Goal: Information Seeking & Learning: Learn about a topic

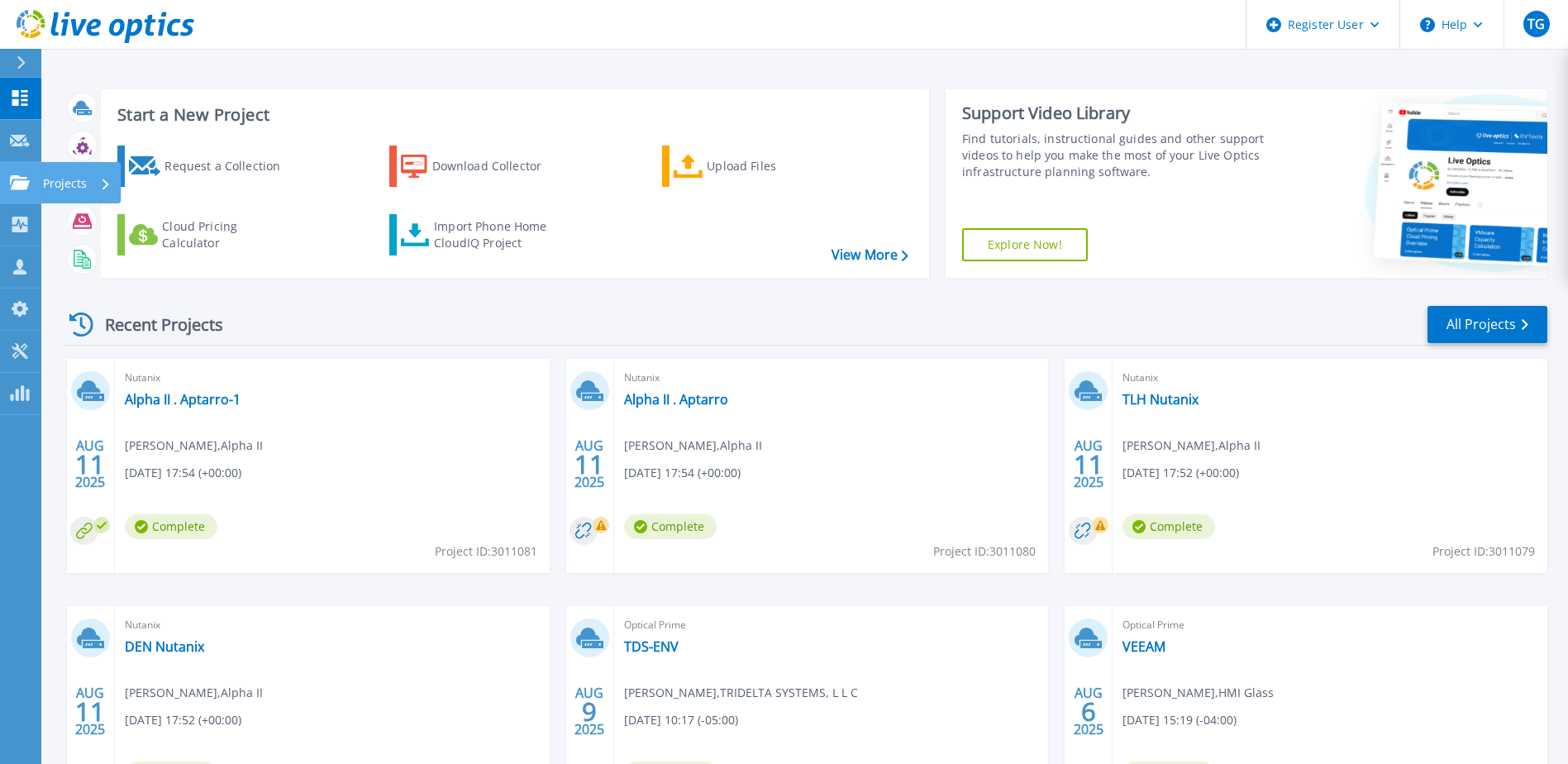
click at [15, 183] on icon at bounding box center [20, 182] width 20 height 14
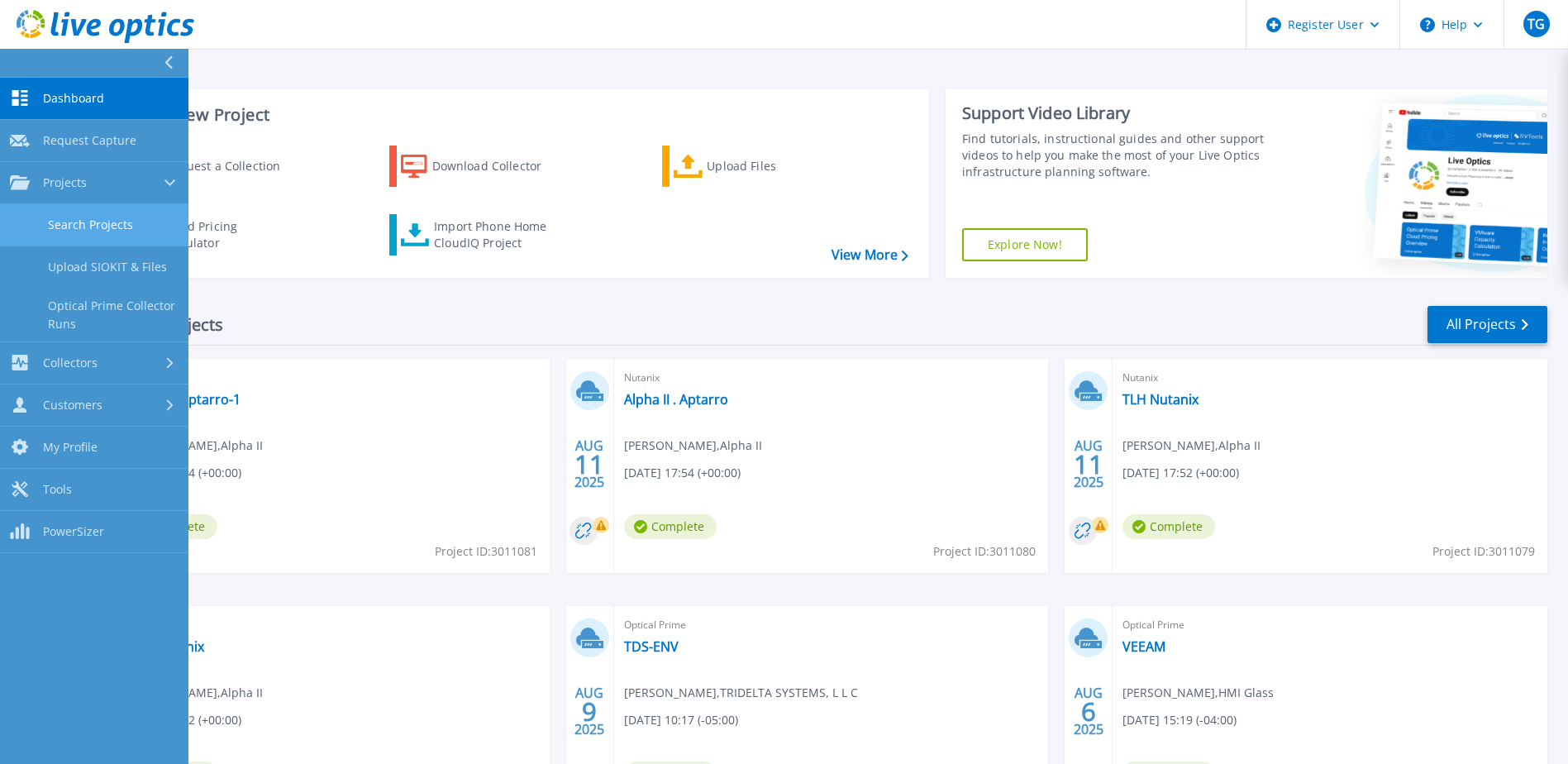
click at [57, 220] on link "Search Projects" at bounding box center [94, 224] width 188 height 42
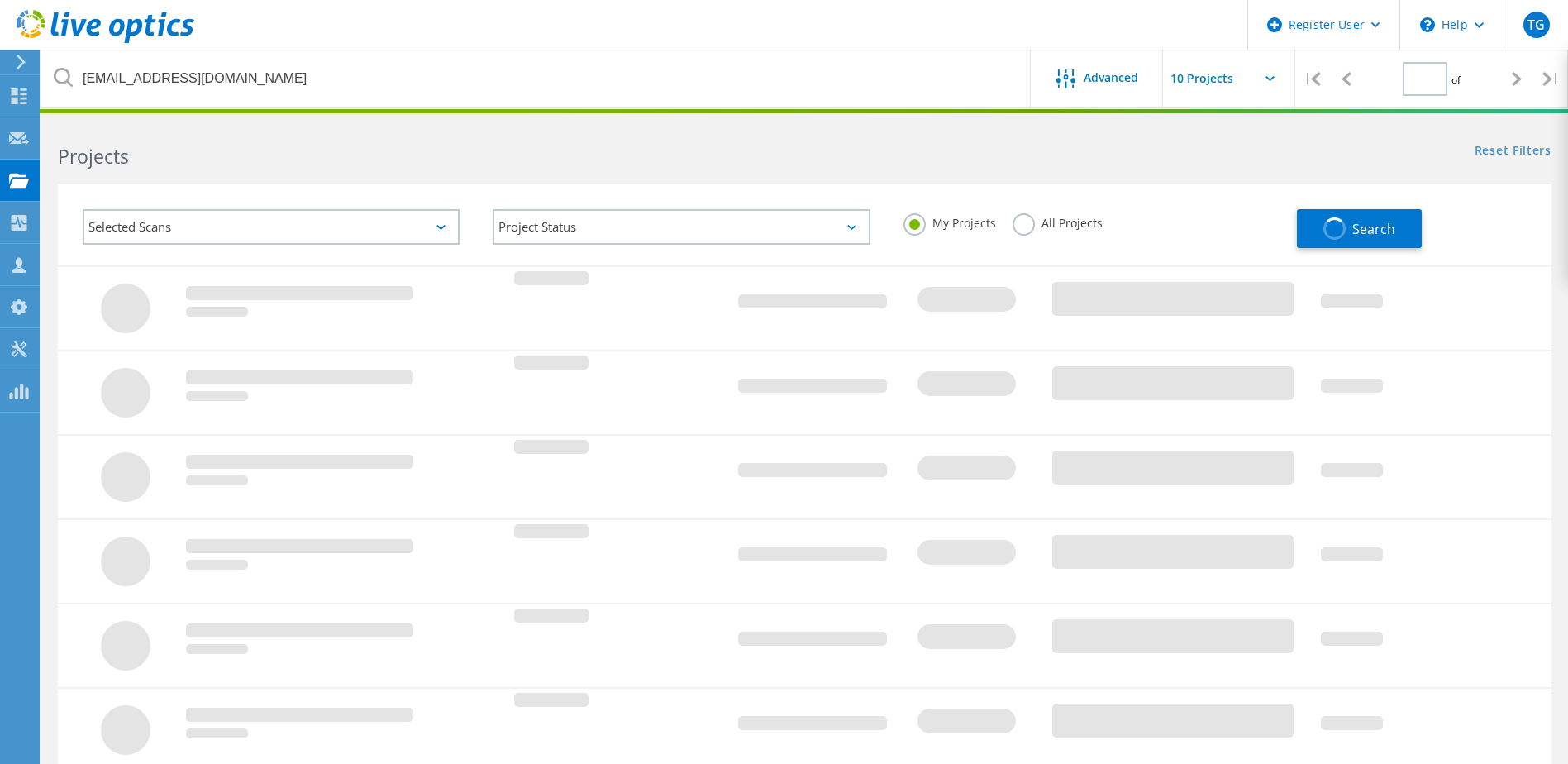
type input "1"
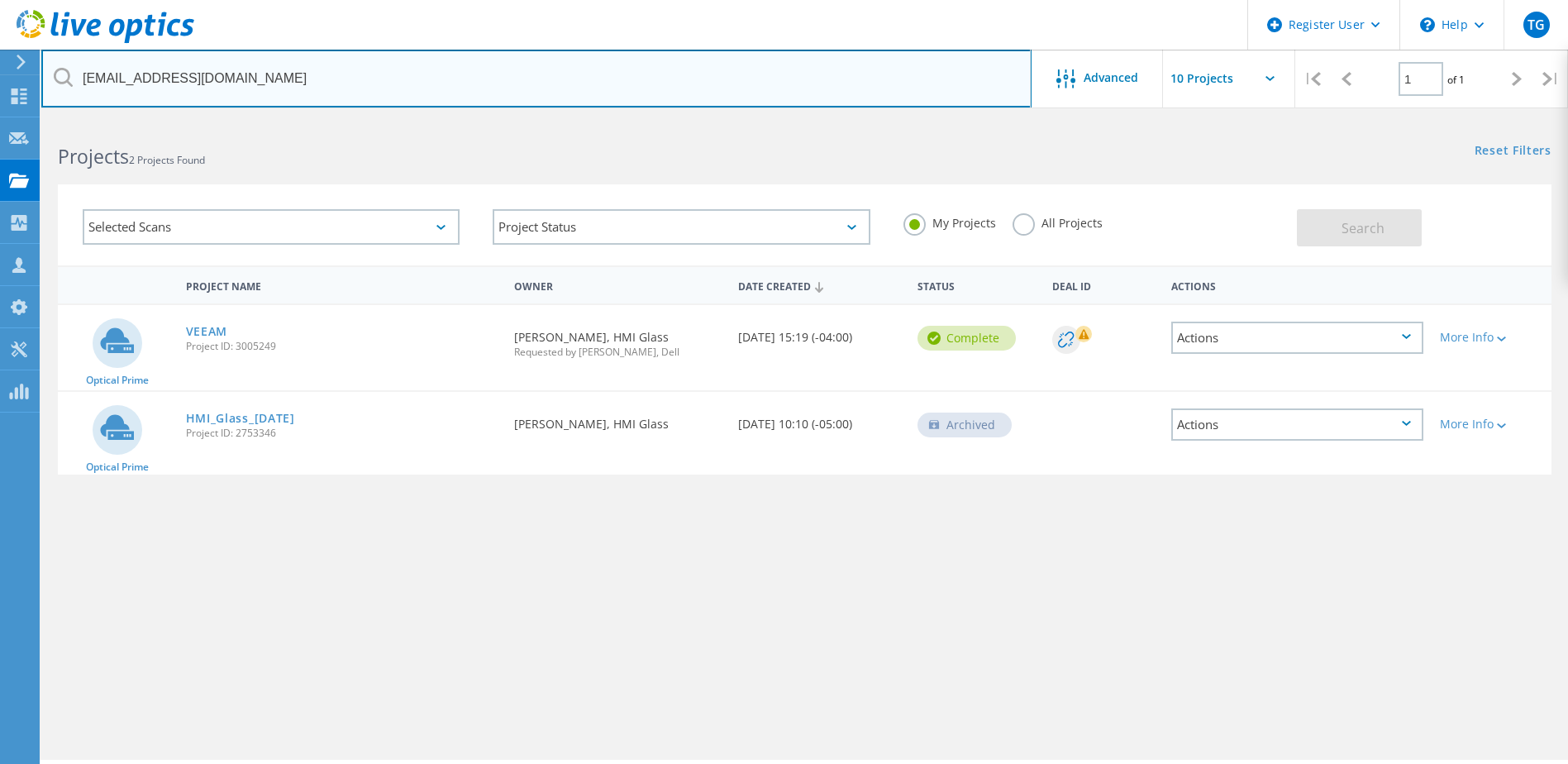
click at [219, 77] on input "cgibson@hmiglass.com" at bounding box center [536, 78] width 990 height 58
paste input "henry.douglas@trideltasystem"
type input "[PERSON_NAME][EMAIL_ADDRESS][PERSON_NAME][DOMAIN_NAME]"
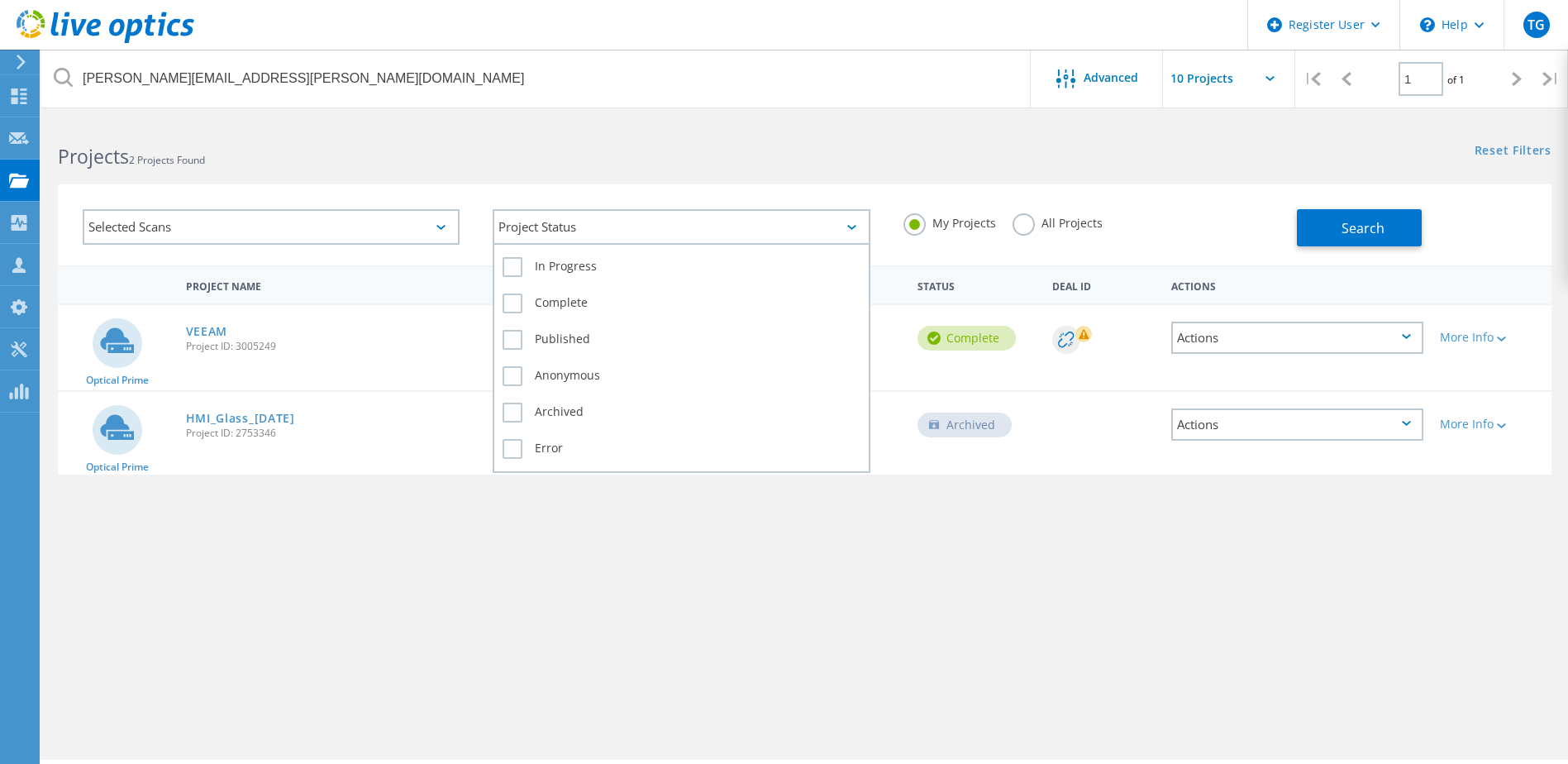
click at [813, 228] on div "Project Status" at bounding box center [681, 227] width 377 height 35
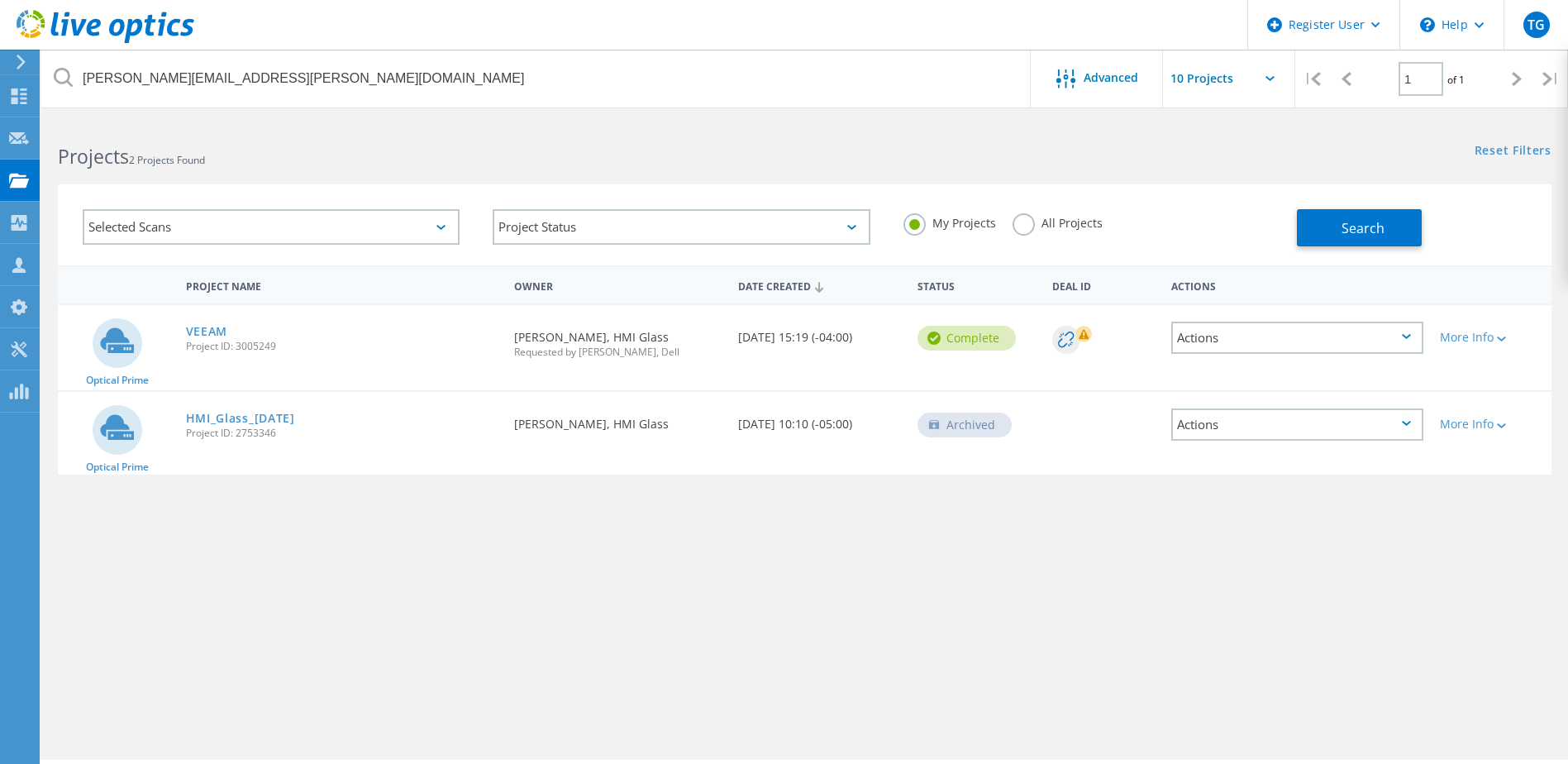
click at [1080, 234] on div "All Projects" at bounding box center [1058, 225] width 90 height 24
click at [1073, 233] on div "All Projects" at bounding box center [1058, 225] width 90 height 24
click at [1084, 225] on label "All Projects" at bounding box center [1058, 221] width 90 height 16
drag, startPoint x: 1090, startPoint y: 225, endPoint x: 1352, endPoint y: 222, distance: 262.0
click at [1350, 225] on span "Search" at bounding box center [1363, 228] width 43 height 19
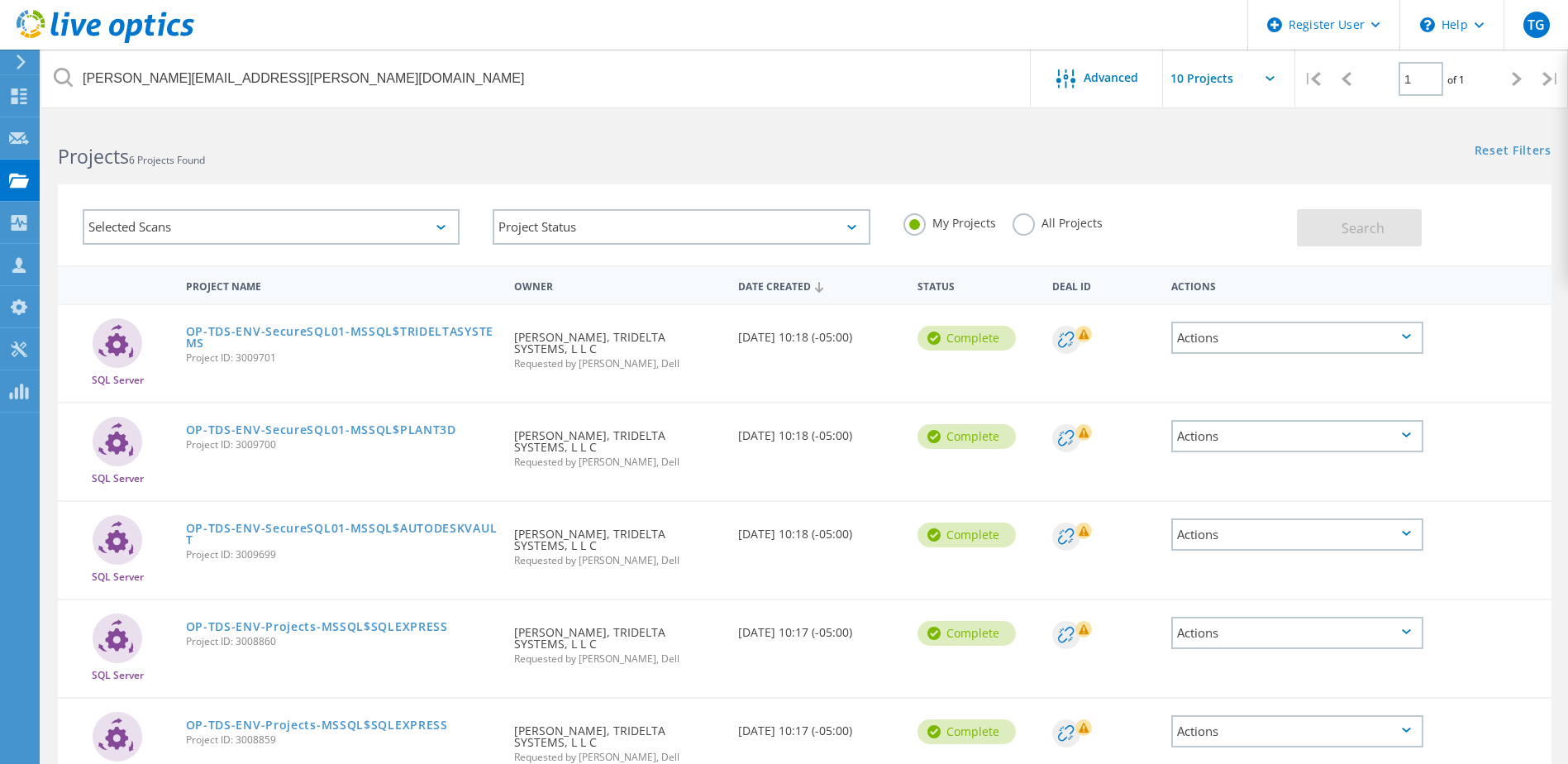
click at [1066, 222] on label "All Projects" at bounding box center [1058, 221] width 90 height 16
click at [0, 0] on input "All Projects" at bounding box center [0, 0] width 0 height 0
click at [1356, 225] on span "Search" at bounding box center [1363, 228] width 43 height 19
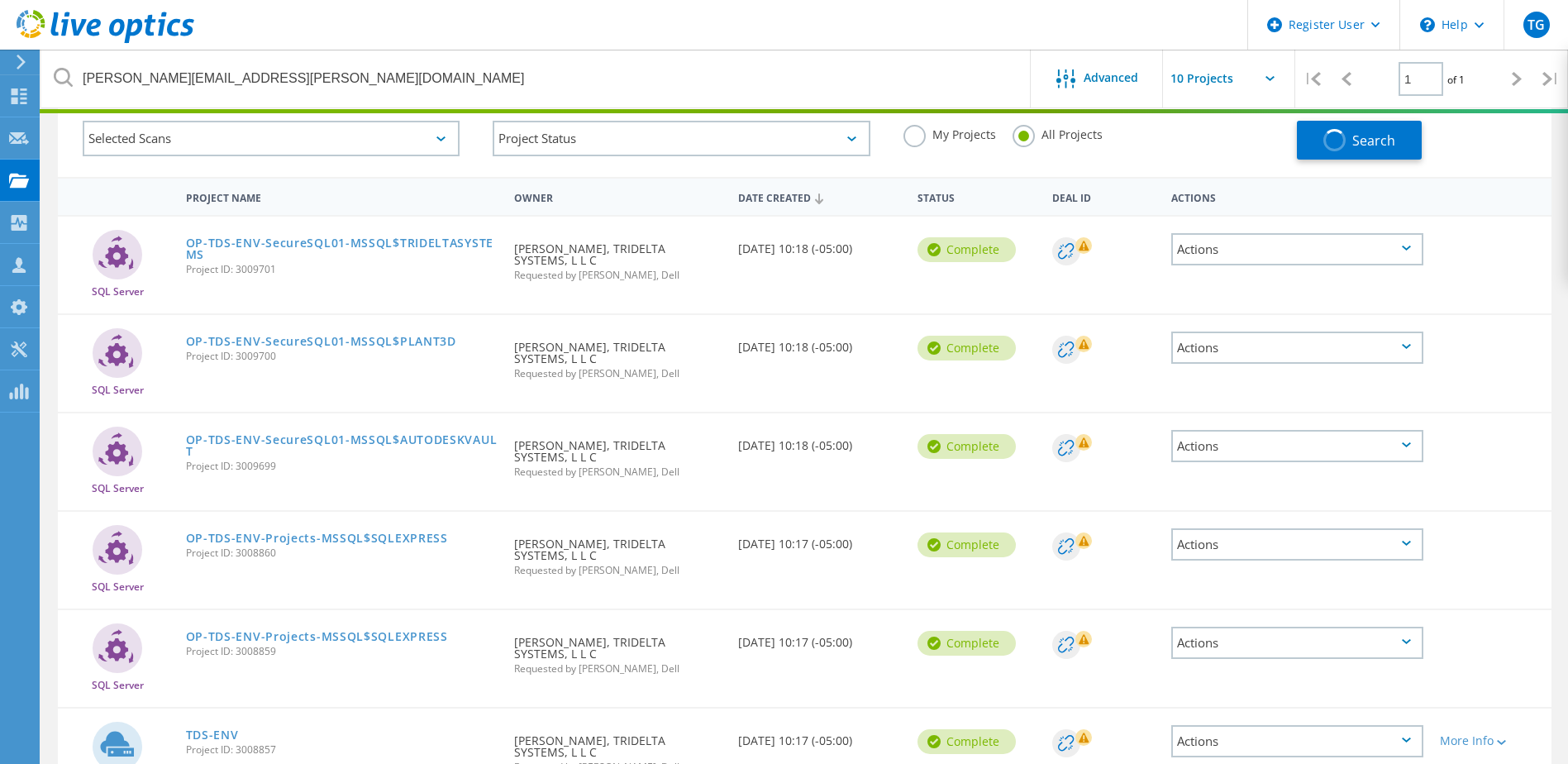
scroll to position [196, 0]
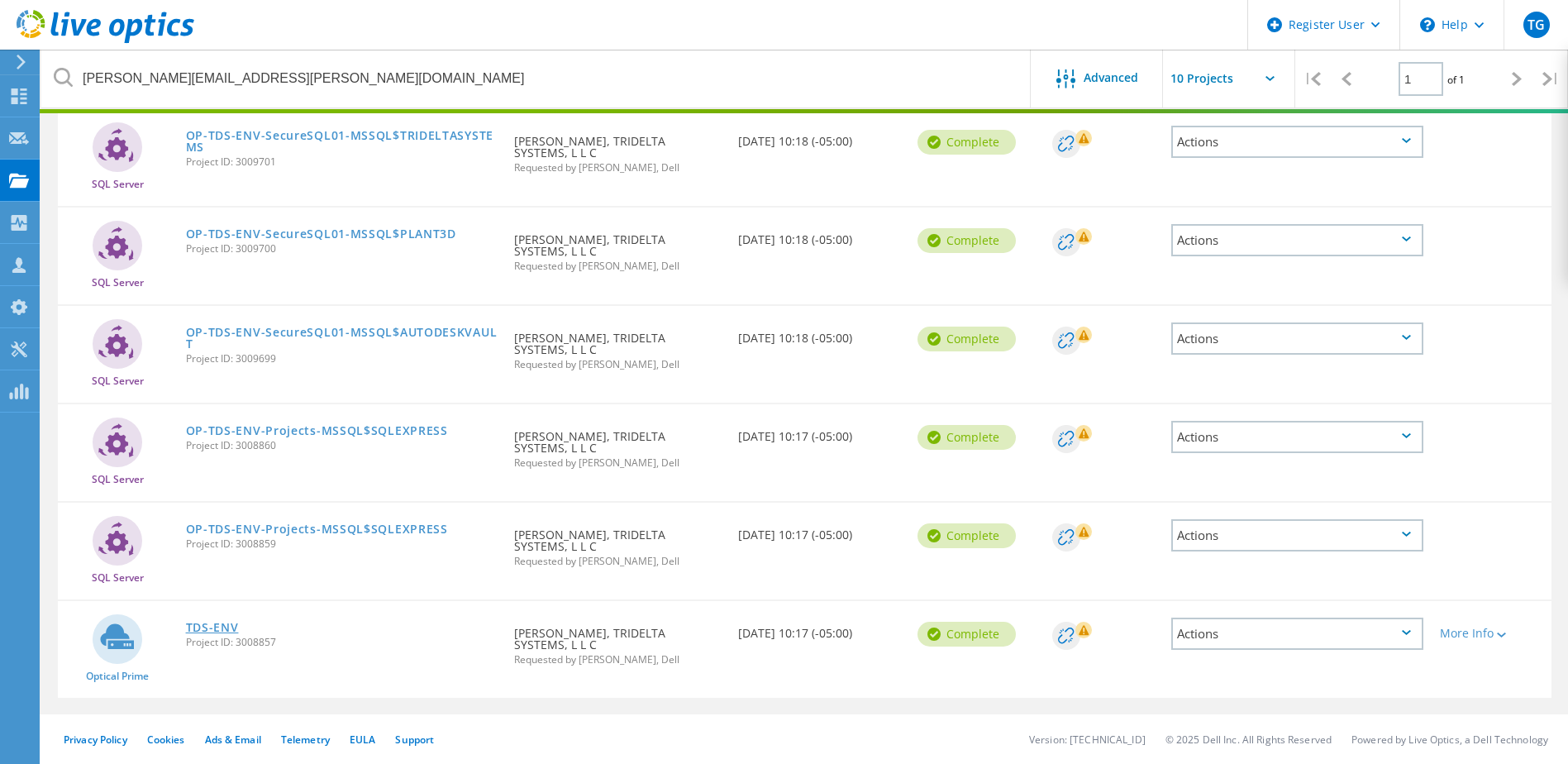
click at [204, 634] on link "TDS-ENV" at bounding box center [213, 628] width 53 height 12
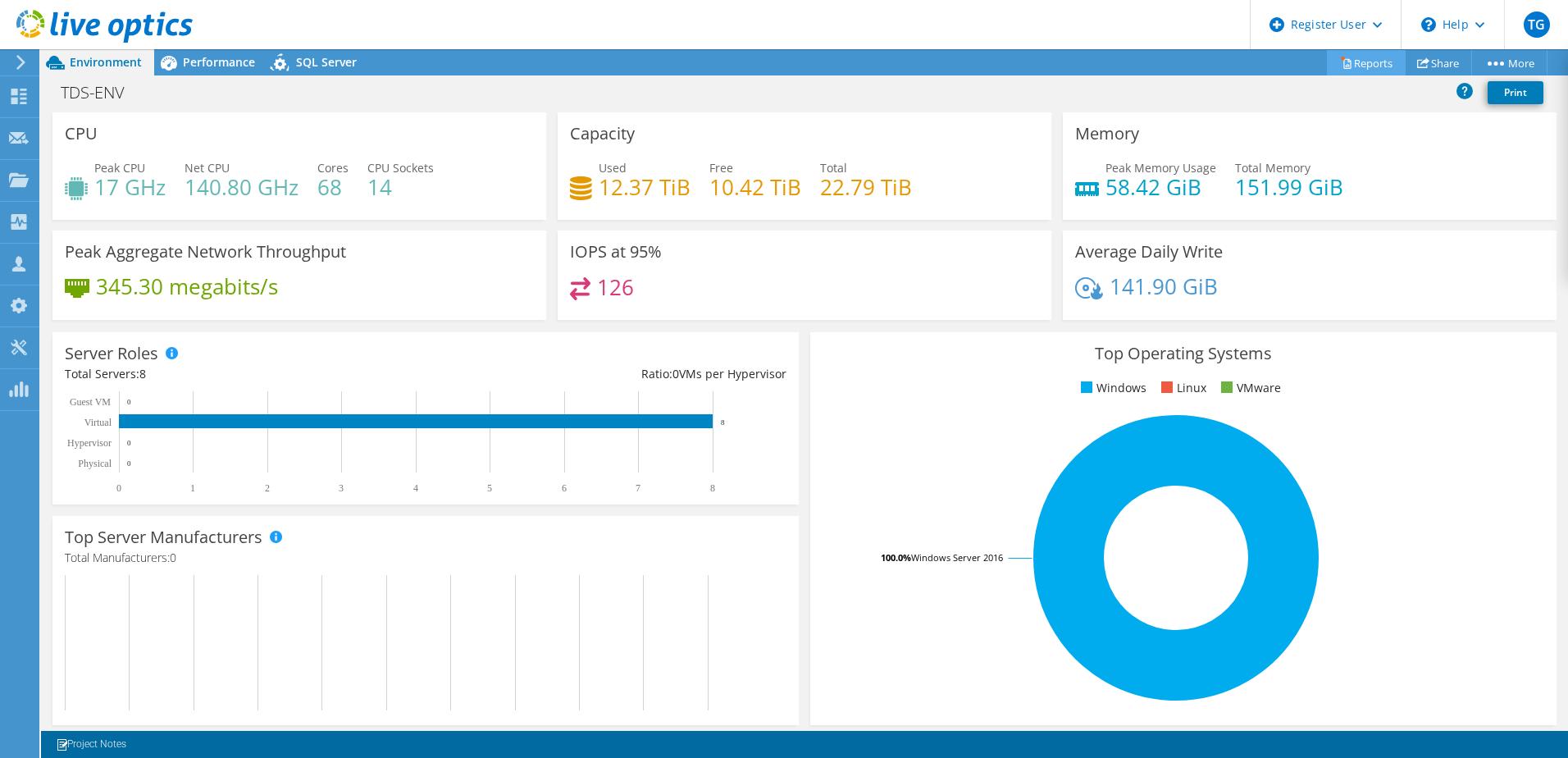
click at [1372, 64] on link "Reports" at bounding box center [1366, 62] width 79 height 25
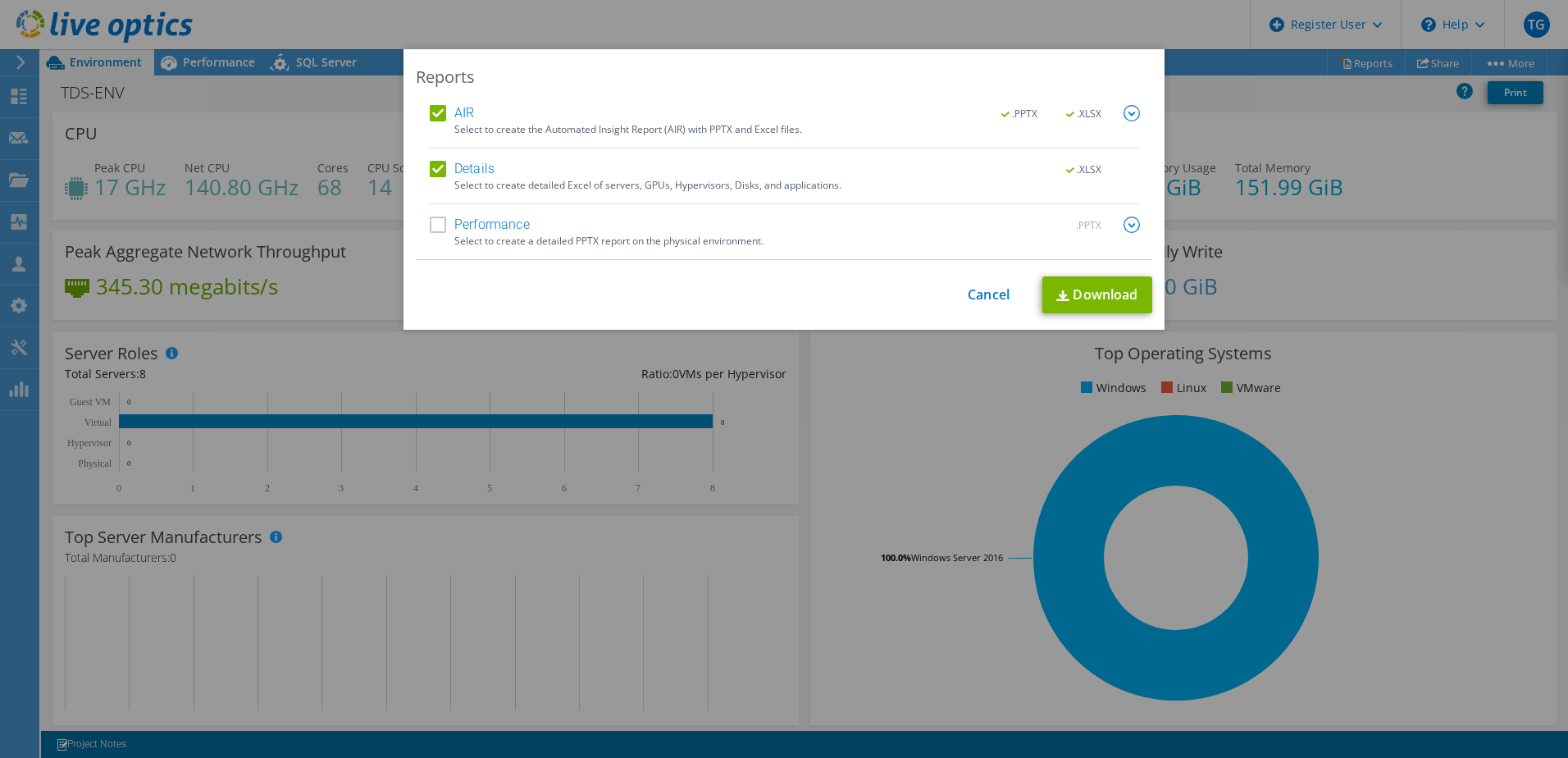
click at [483, 111] on div "AIR .PPTX .XLSX" at bounding box center [784, 114] width 710 height 18
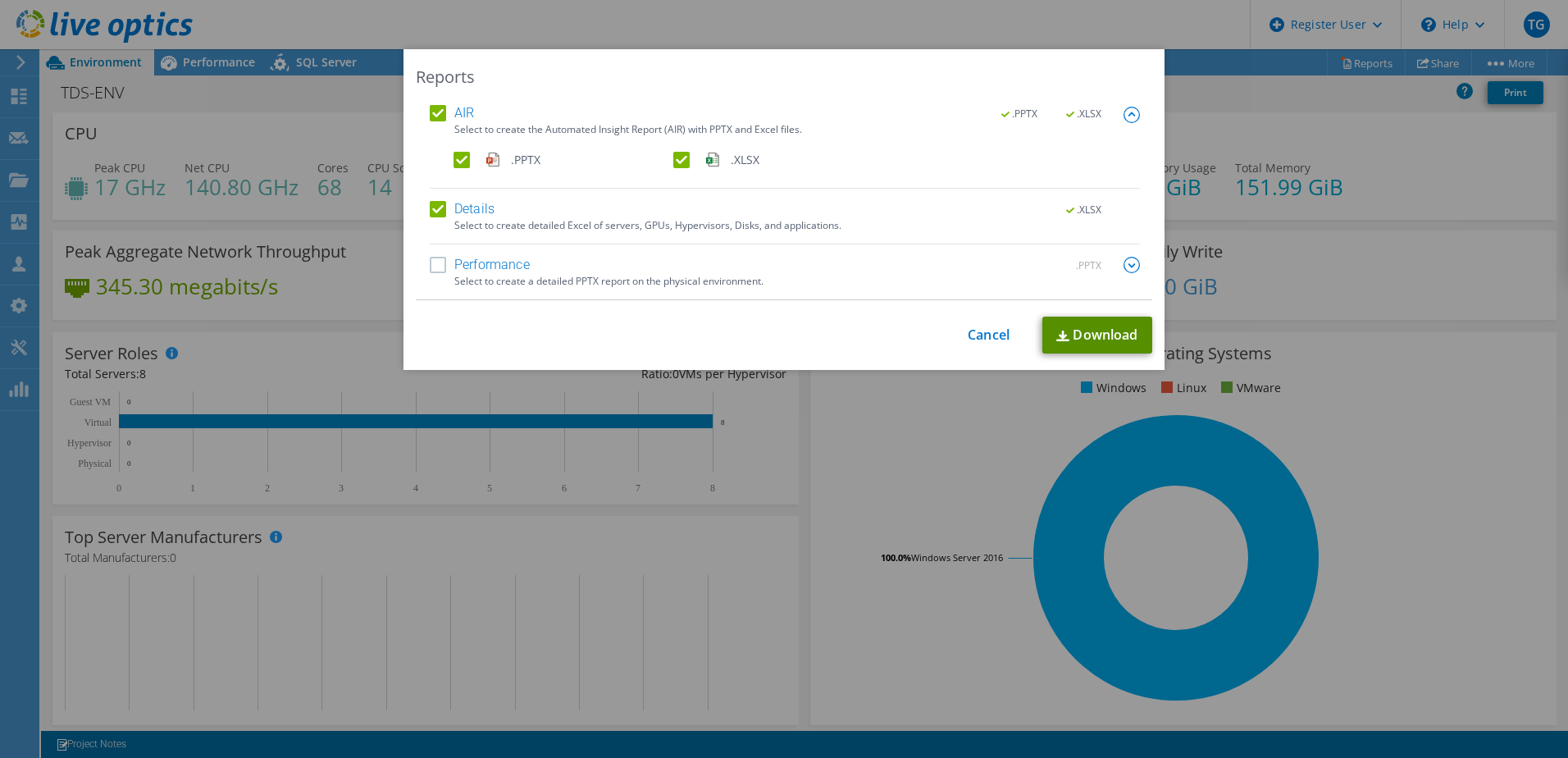
click at [1113, 333] on link "Download" at bounding box center [1097, 335] width 110 height 37
drag, startPoint x: 1128, startPoint y: 491, endPoint x: 1132, endPoint y: 195, distance: 296.0
click at [1128, 491] on div "Reports AIR .PPTX .XLSX Select to create the Automated Insight Report (AIR) wit…" at bounding box center [784, 379] width 1568 height 660
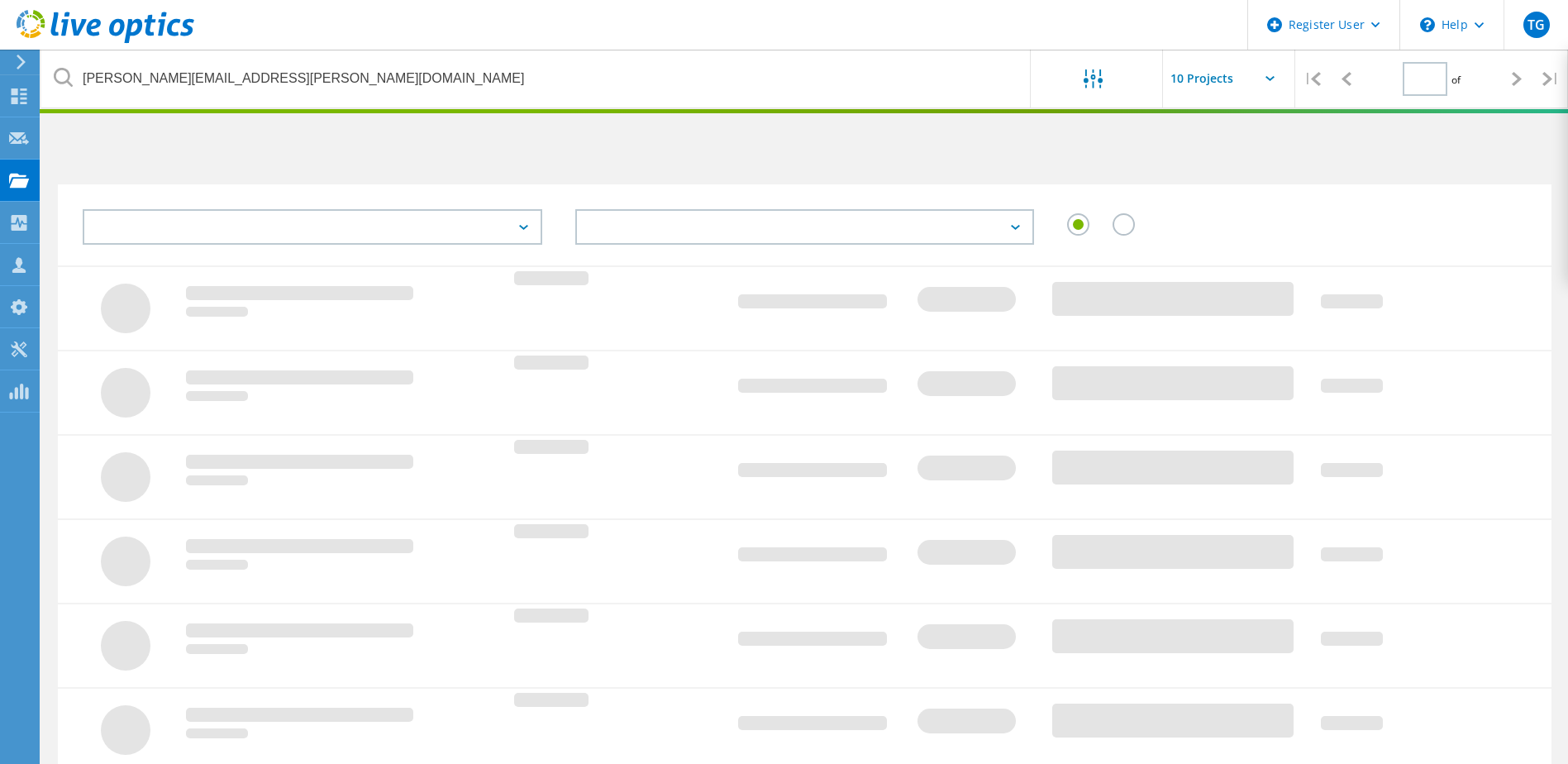
type input "1"
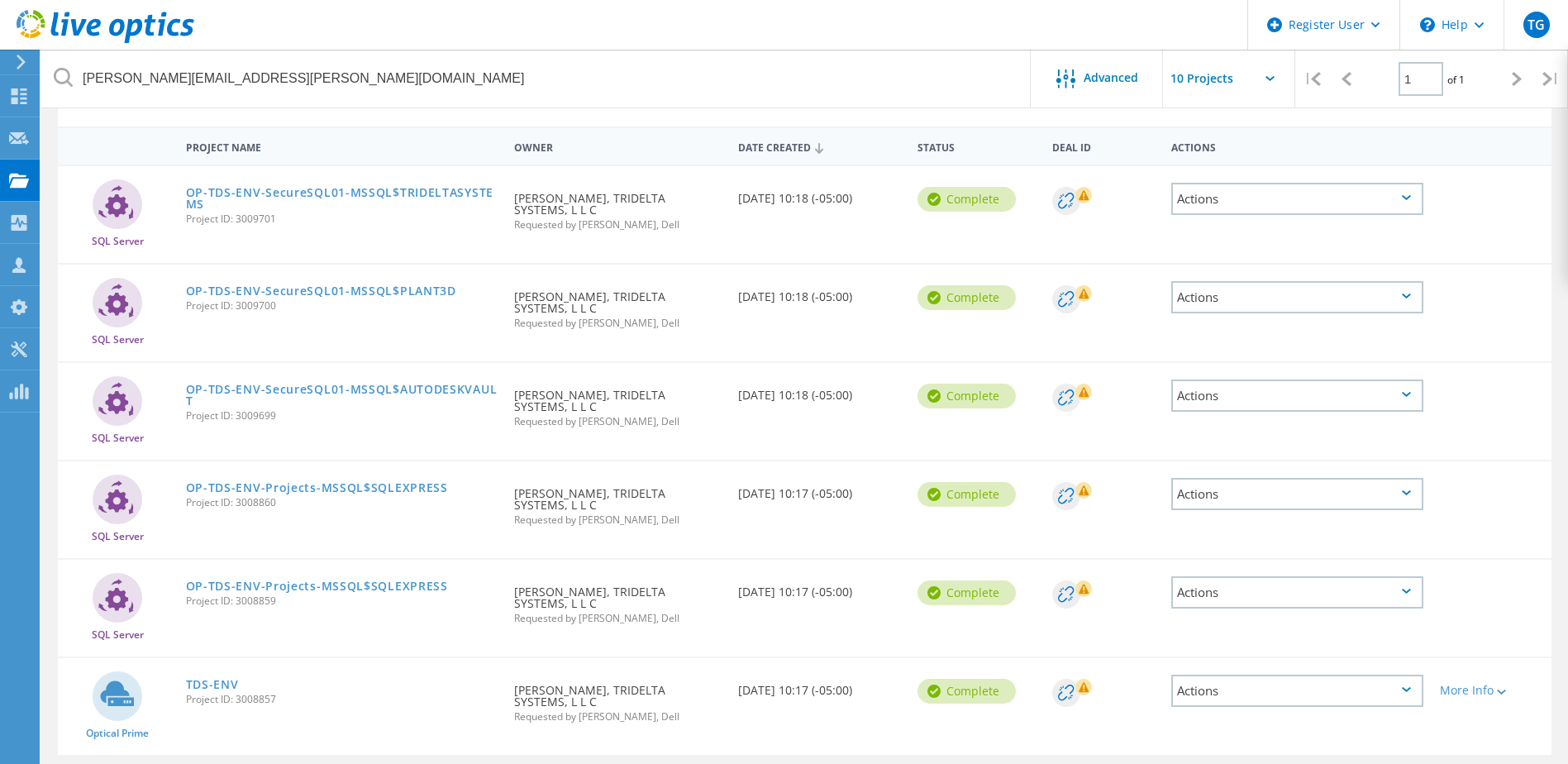
scroll to position [114, 0]
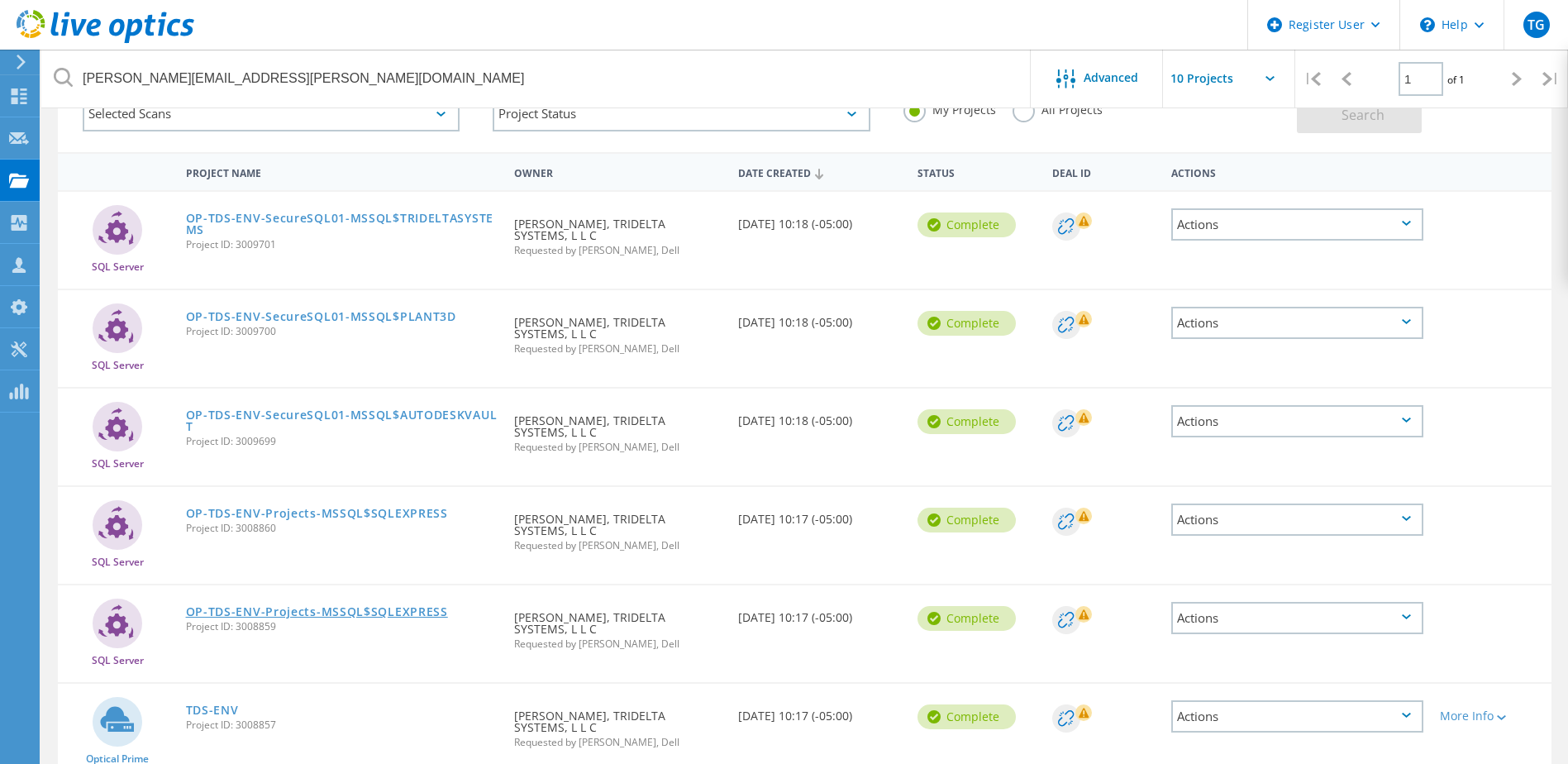
click at [210, 611] on link "OP-TDS-ENV-Projects-MSSQL$SQLEXPRESS" at bounding box center [317, 612] width 262 height 12
click at [241, 512] on link "OP-TDS-ENV-Projects-MSSQL$SQLEXPRESS" at bounding box center [317, 513] width 262 height 12
click at [239, 422] on link "OP-TDS-ENV-SecureSQL01-MSSQL$AUTODESKVAULT" at bounding box center [342, 421] width 312 height 24
click at [247, 311] on link "OP-TDS-ENV-SecureSQL01-MSSQL$PLANT3D" at bounding box center [321, 316] width 270 height 12
click at [284, 214] on link "OP-TDS-ENV-SecureSQL01-MSSQL$TRIDELTASYSTEMS" at bounding box center [342, 224] width 312 height 24
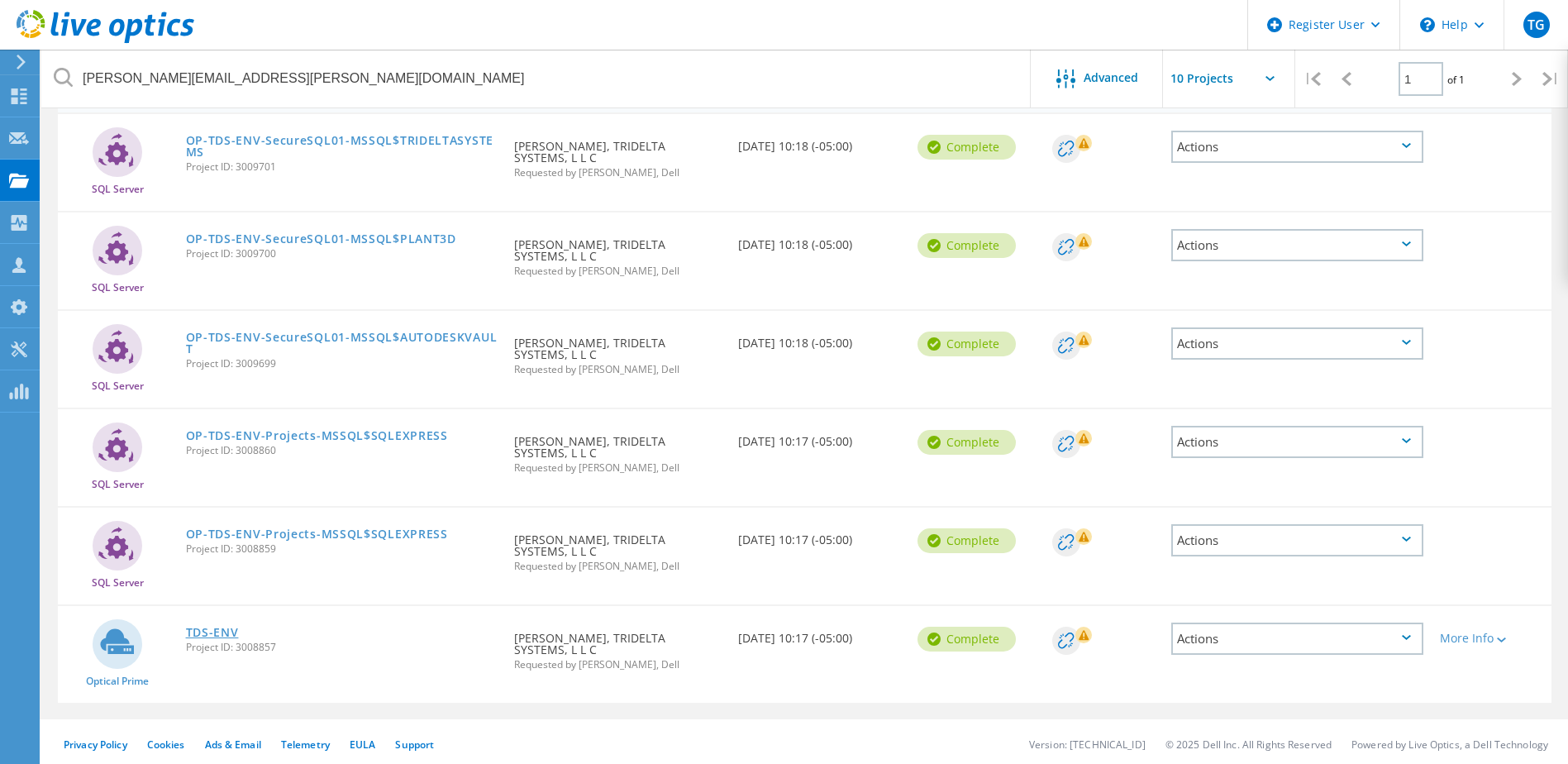
scroll to position [196, 0]
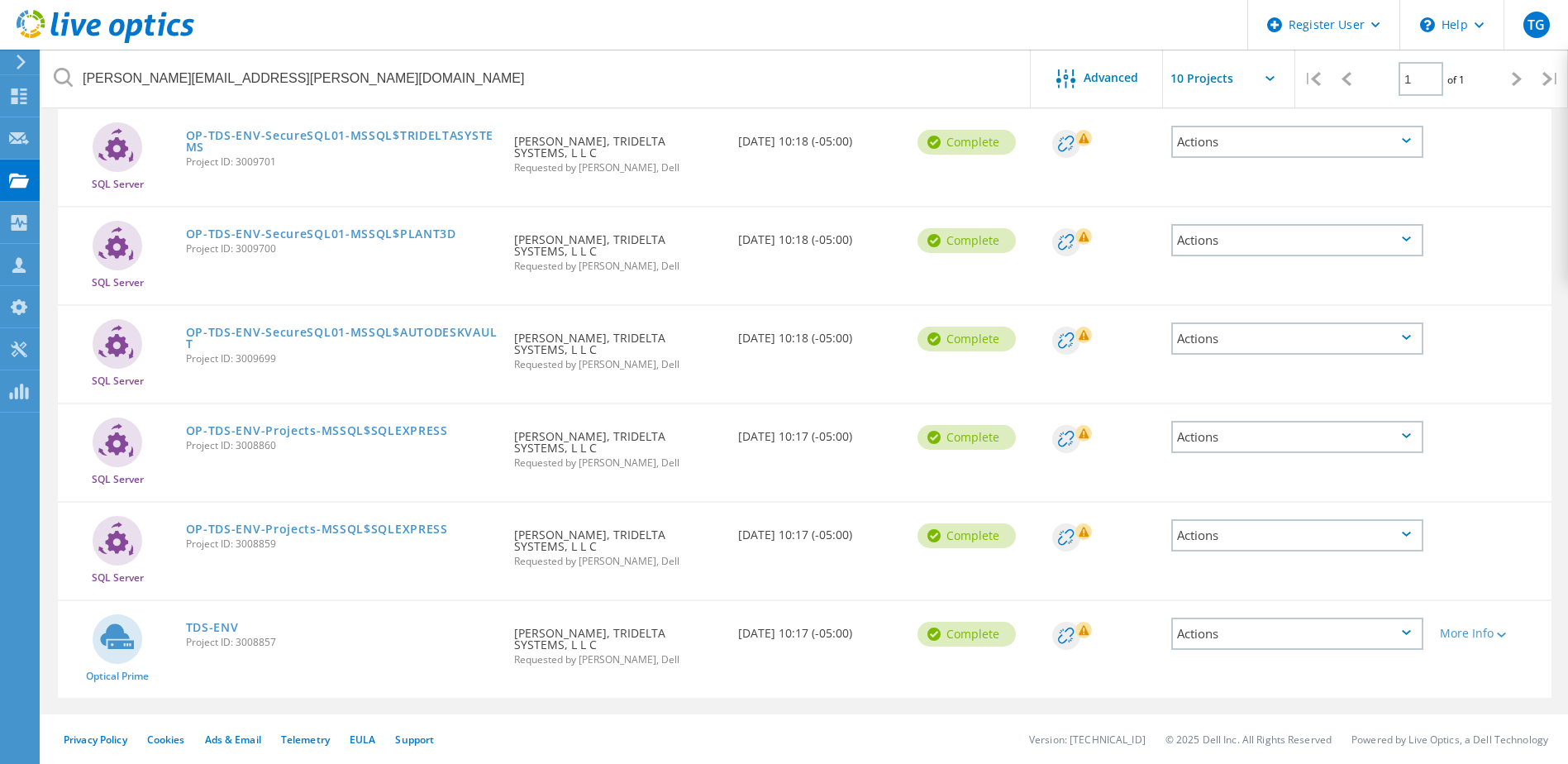
click at [214, 638] on span "Project ID: 3008857" at bounding box center [342, 643] width 312 height 10
click at [214, 631] on link "TDS-ENV" at bounding box center [213, 628] width 53 height 12
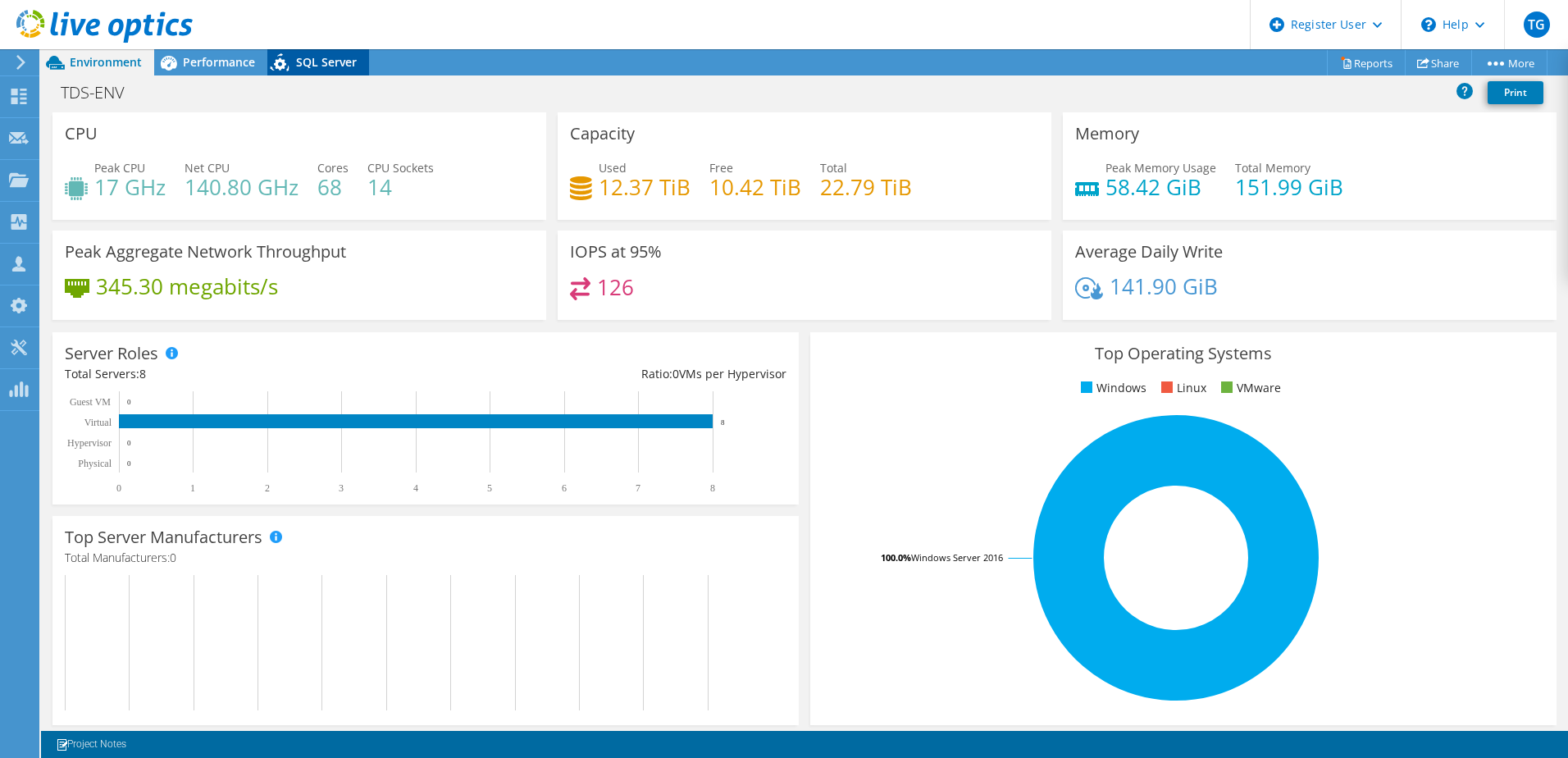
click at [309, 65] on span "SQL Server" at bounding box center [326, 62] width 60 height 16
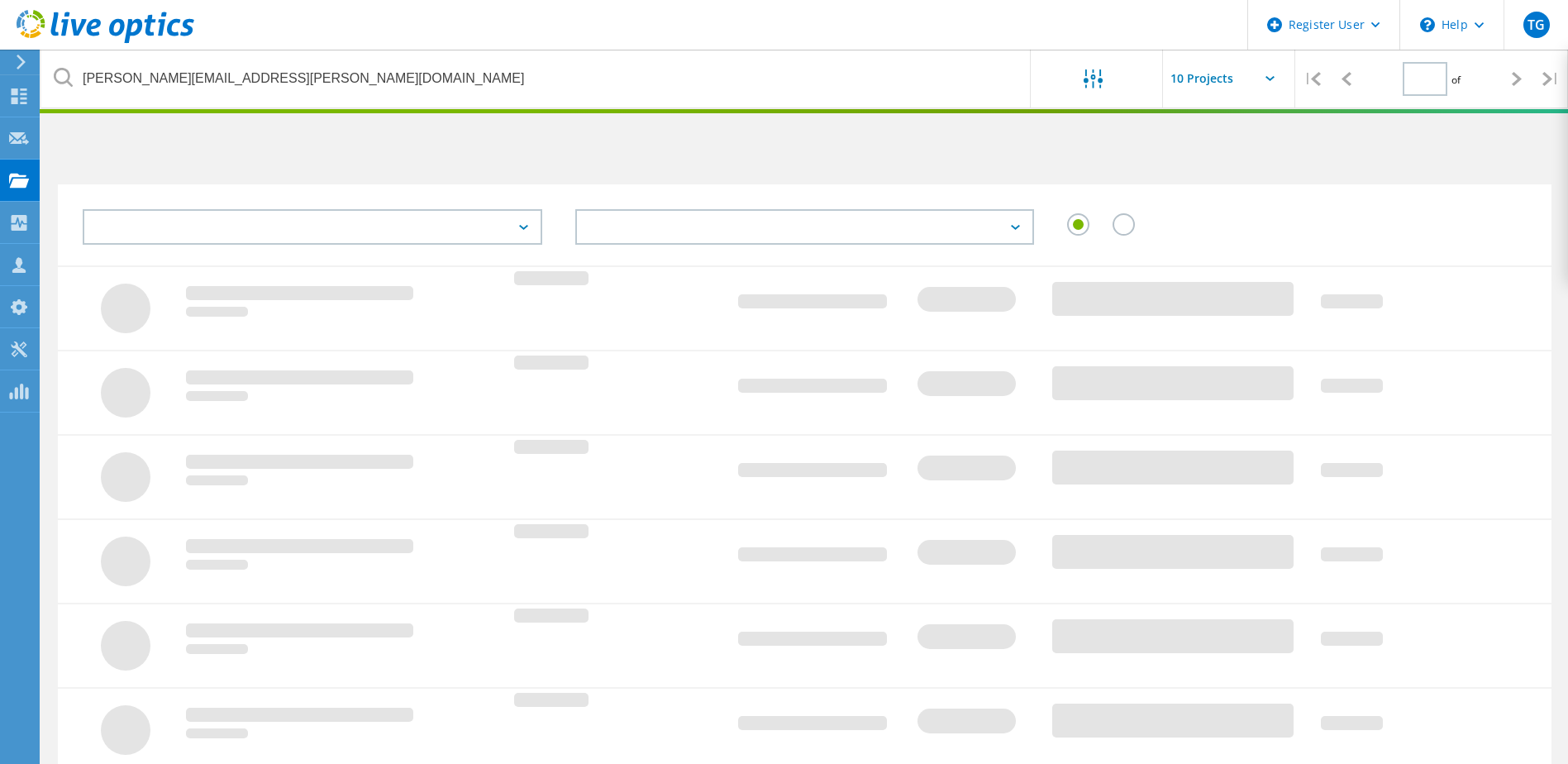
type input "1"
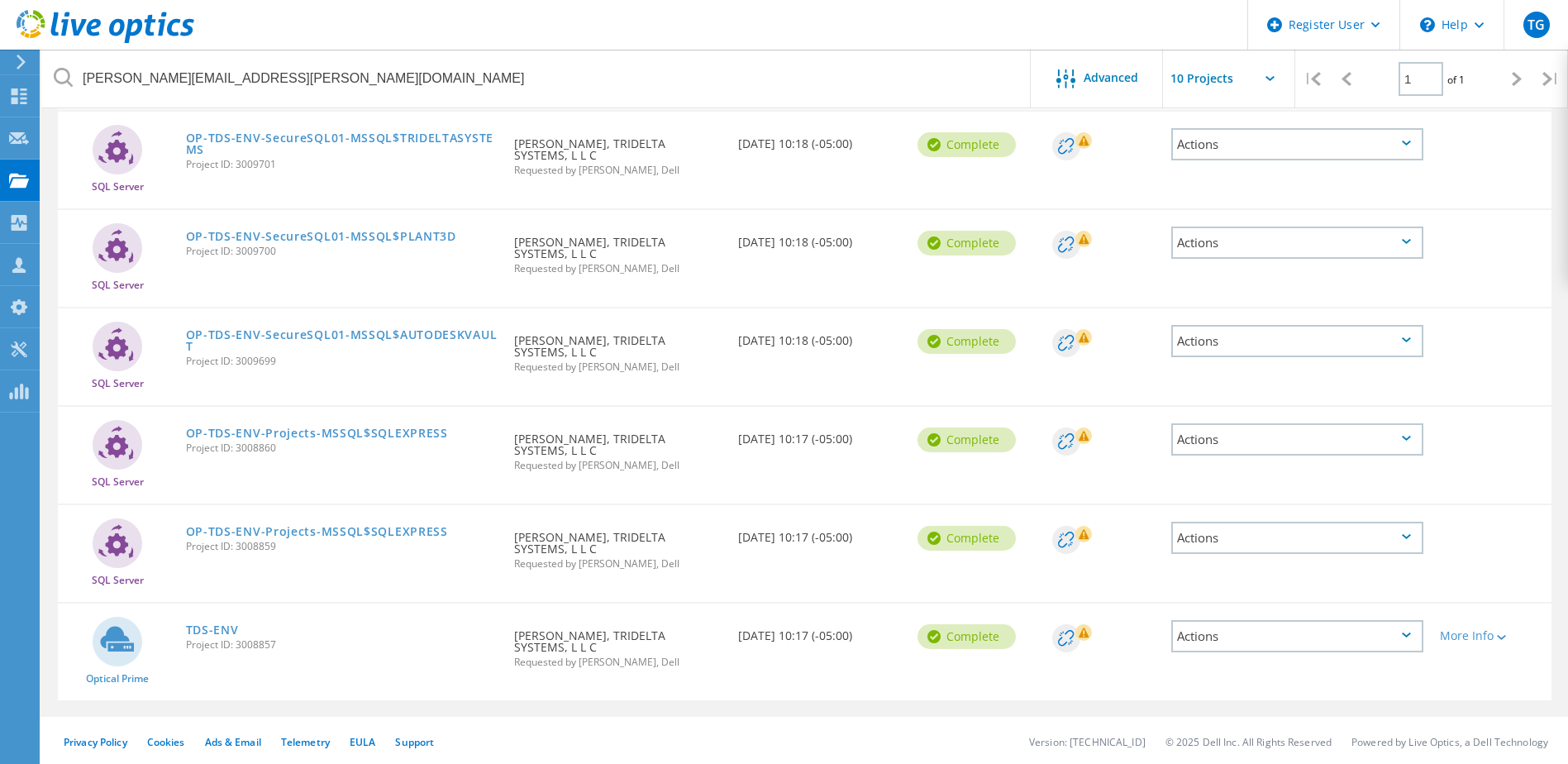
scroll to position [196, 0]
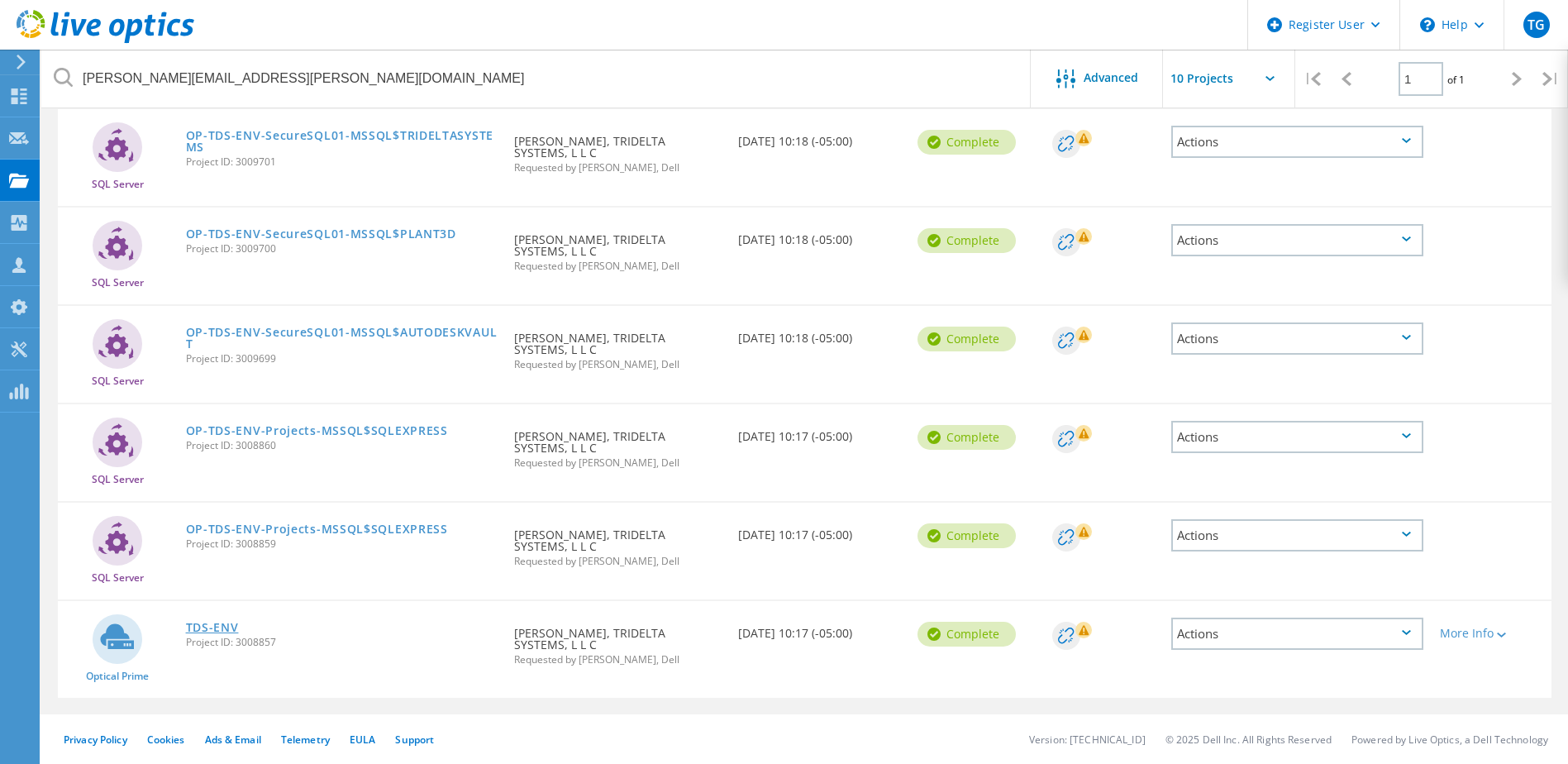
click at [206, 631] on link "TDS-ENV" at bounding box center [213, 628] width 53 height 12
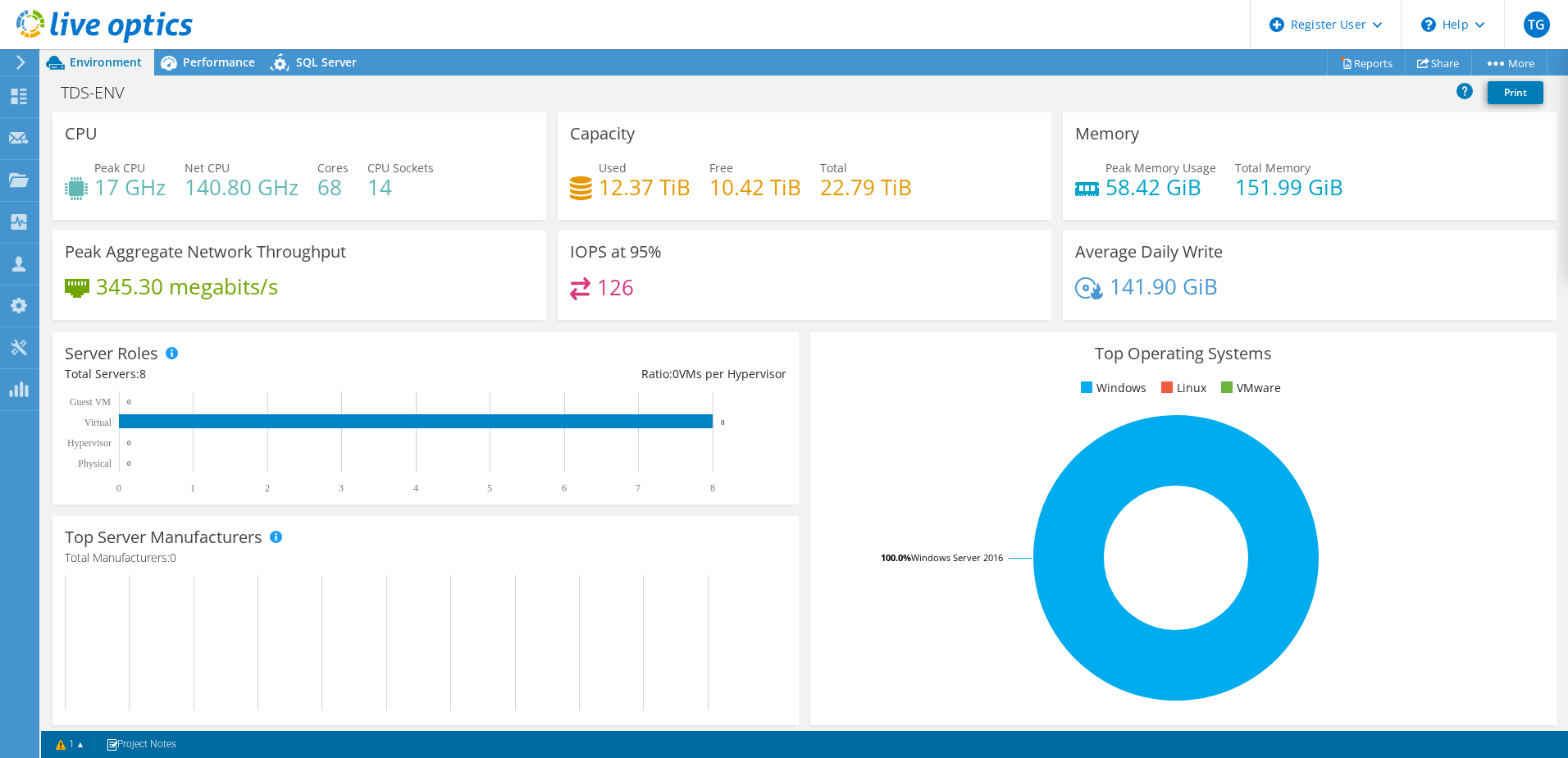
click at [324, 77] on div "TDS-ENV Print" at bounding box center [804, 91] width 1527 height 30
click at [332, 66] on span "SQL Server" at bounding box center [326, 62] width 60 height 16
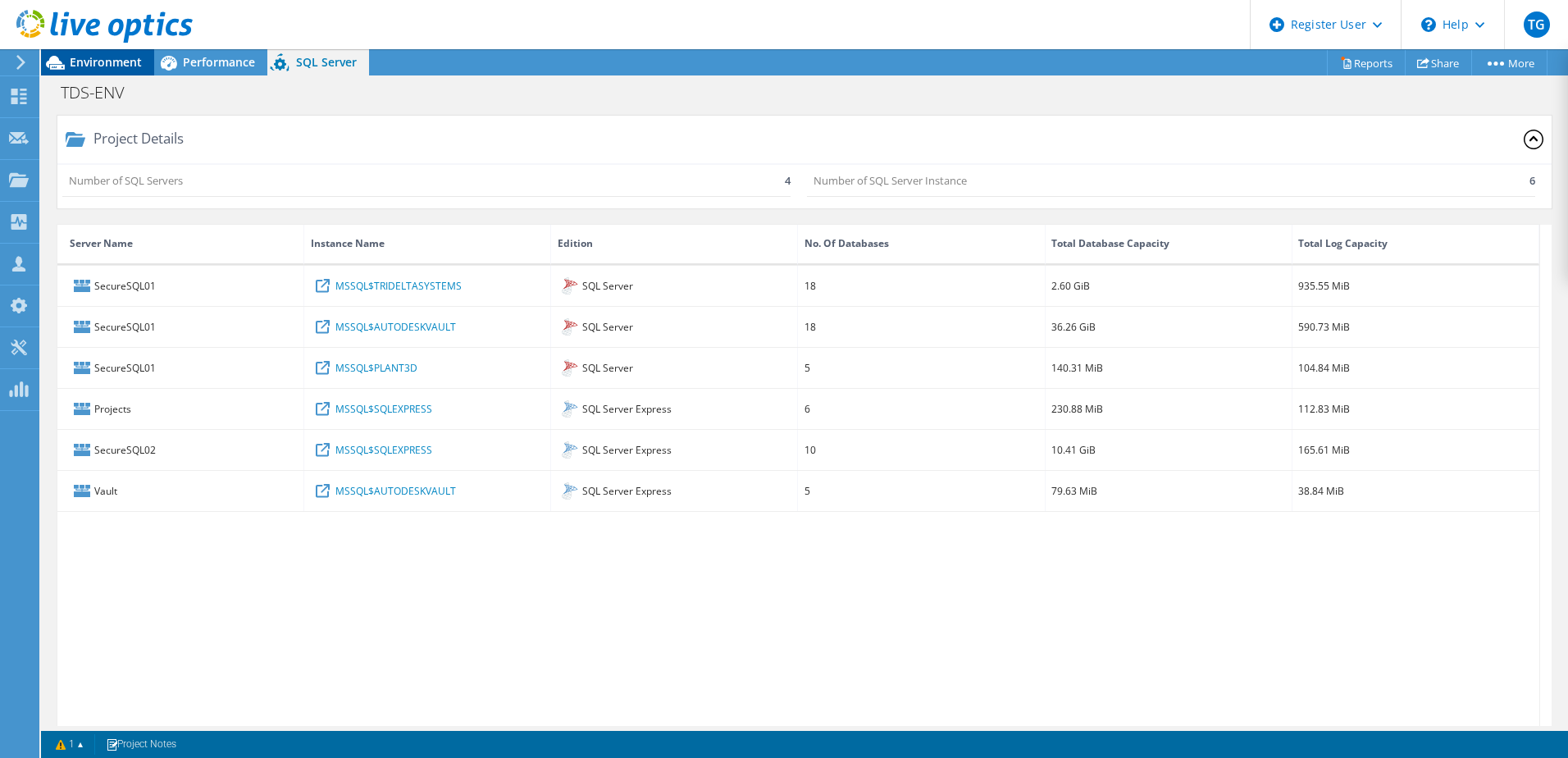
click at [131, 58] on span "Environment" at bounding box center [106, 62] width 72 height 16
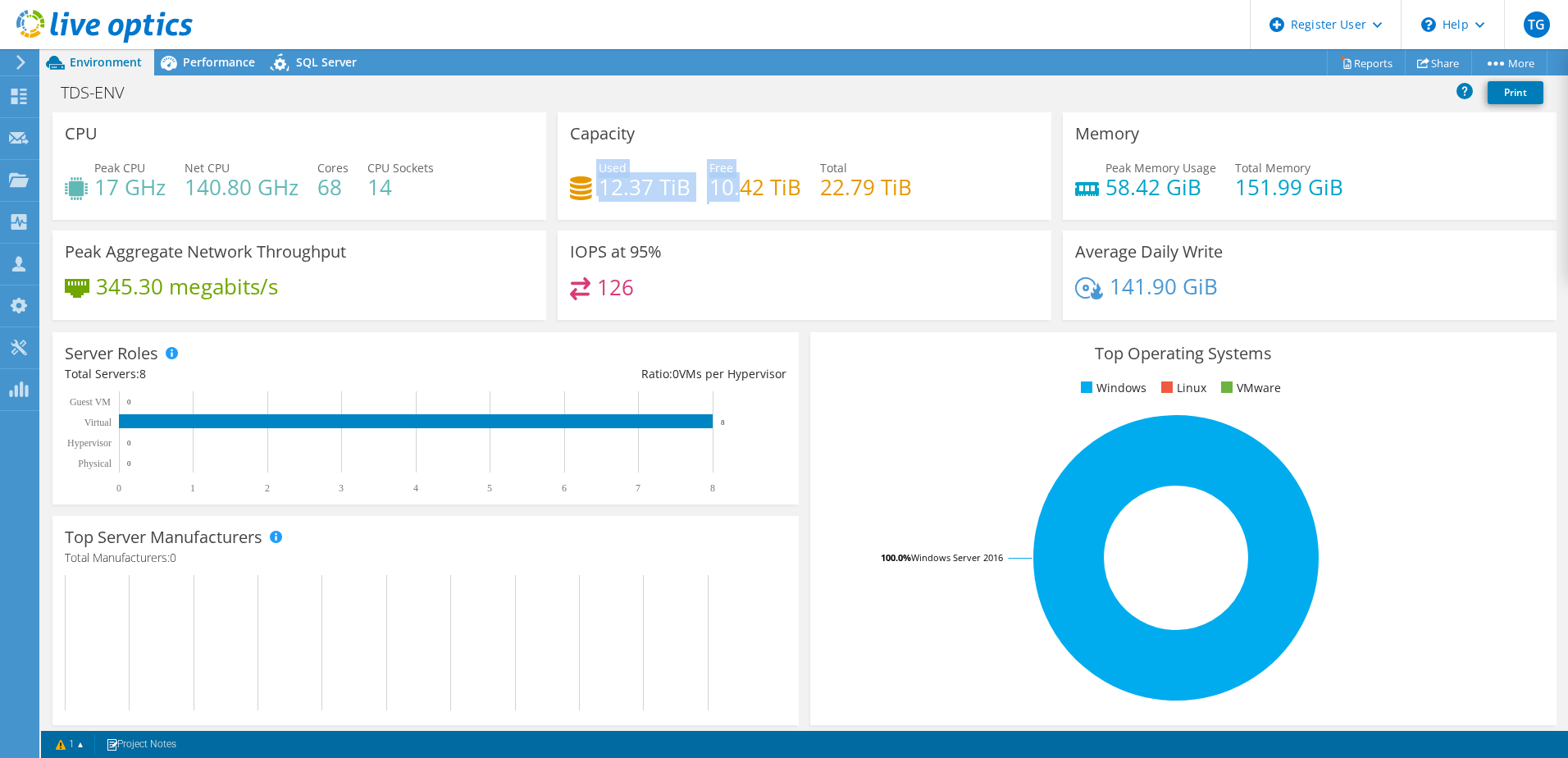
drag, startPoint x: 580, startPoint y: 194, endPoint x: 733, endPoint y: 195, distance: 153.0
click at [733, 195] on div "Used 12.37 TiB Free 10.42 TiB Total 22.79 TiB" at bounding box center [804, 186] width 469 height 53
drag, startPoint x: 733, startPoint y: 195, endPoint x: 641, endPoint y: 215, distance: 94.1
click at [641, 215] on div "Capacity Used 12.37 TiB Free 10.42 TiB Total 22.79 TiB" at bounding box center [804, 166] width 494 height 108
click at [245, 56] on span "Performance" at bounding box center [219, 62] width 72 height 16
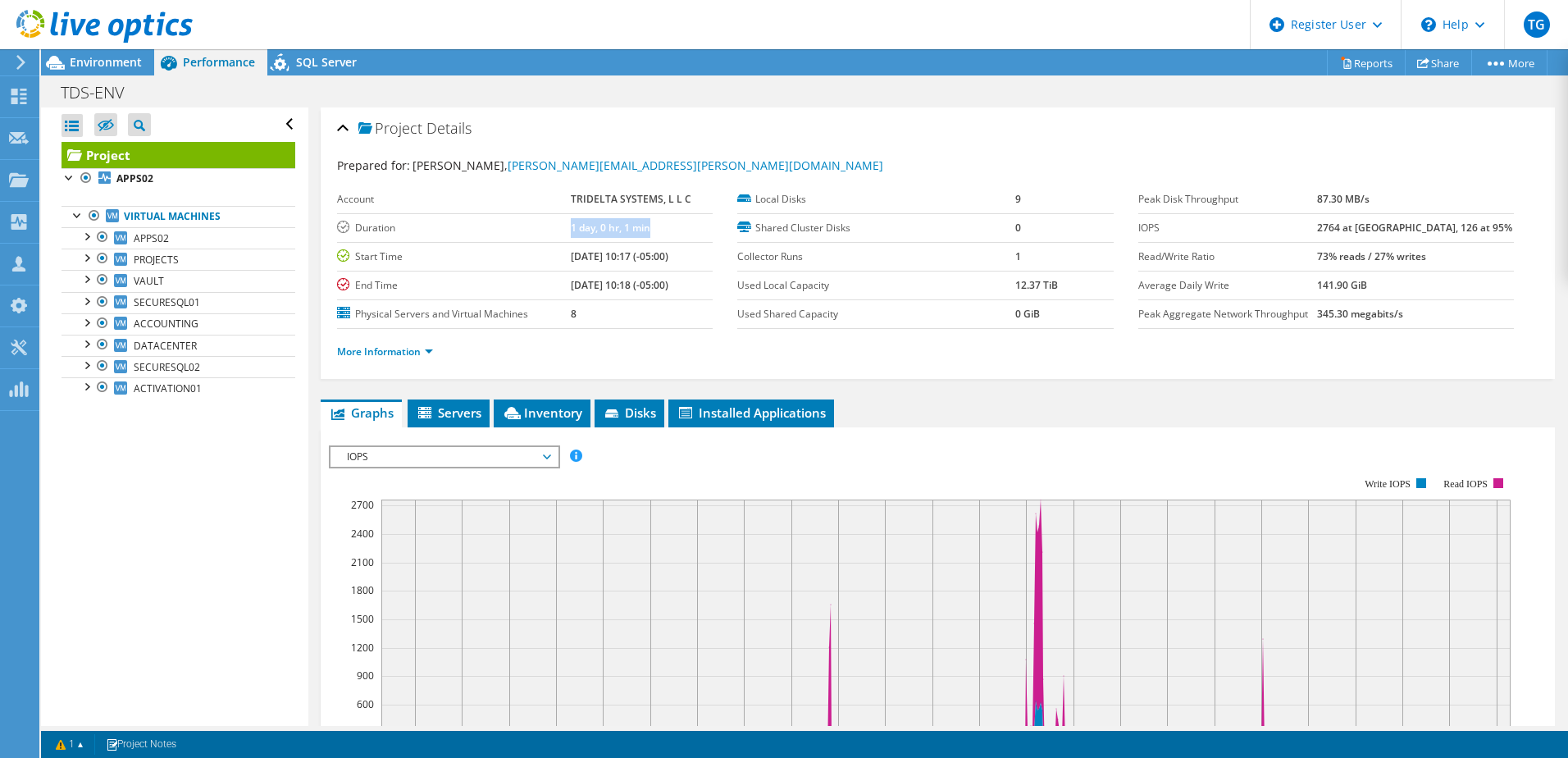
drag, startPoint x: 592, startPoint y: 231, endPoint x: 653, endPoint y: 230, distance: 61.0
click at [653, 230] on tr "Duration 1 day, 0 hr, 1 min" at bounding box center [525, 227] width 376 height 29
click at [566, 230] on label "Duration" at bounding box center [454, 227] width 234 height 17
drag, startPoint x: 598, startPoint y: 224, endPoint x: 650, endPoint y: 224, distance: 52.0
click at [650, 224] on tr "Duration 1 day, 0 hr, 1 min" at bounding box center [525, 227] width 376 height 29
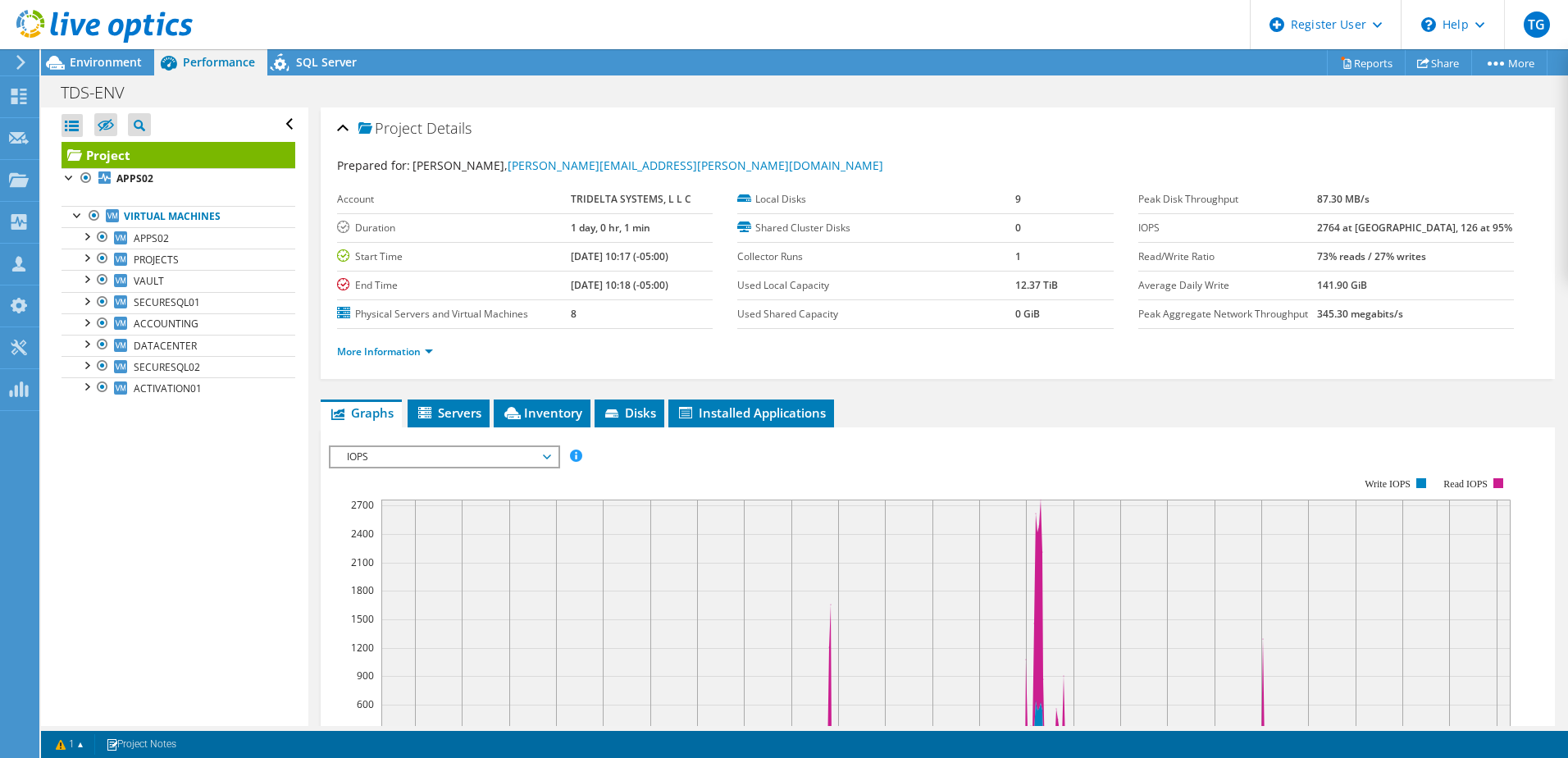
drag, startPoint x: 650, startPoint y: 224, endPoint x: 550, endPoint y: 269, distance: 109.7
click at [571, 270] on td "[DATE] 10:17 (-05:00)" at bounding box center [641, 257] width 142 height 29
click at [528, 297] on td "End Time" at bounding box center [454, 286] width 234 height 29
click at [411, 455] on span "IOPS" at bounding box center [444, 457] width 211 height 19
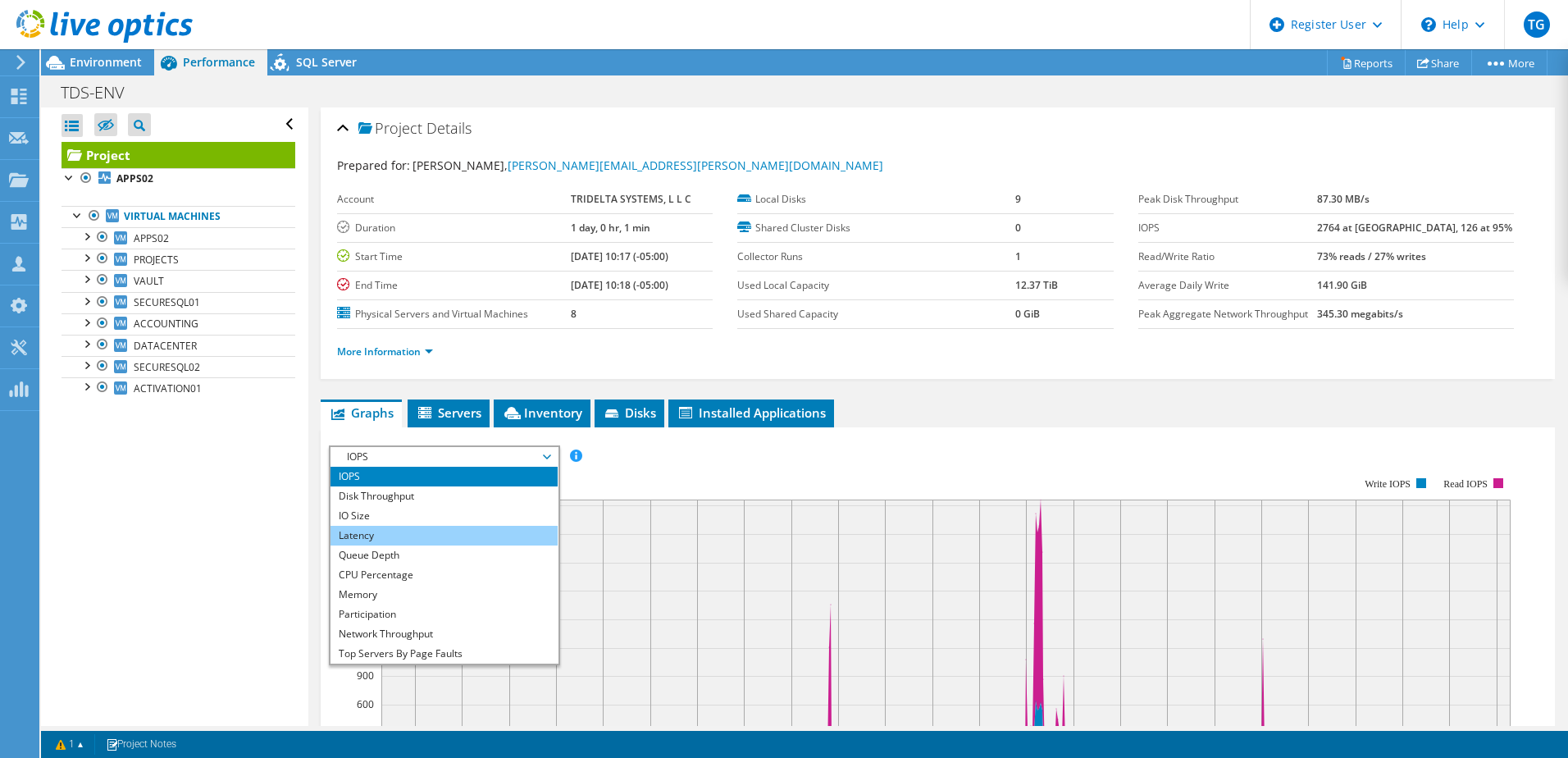
click at [382, 542] on li "Latency" at bounding box center [444, 535] width 227 height 19
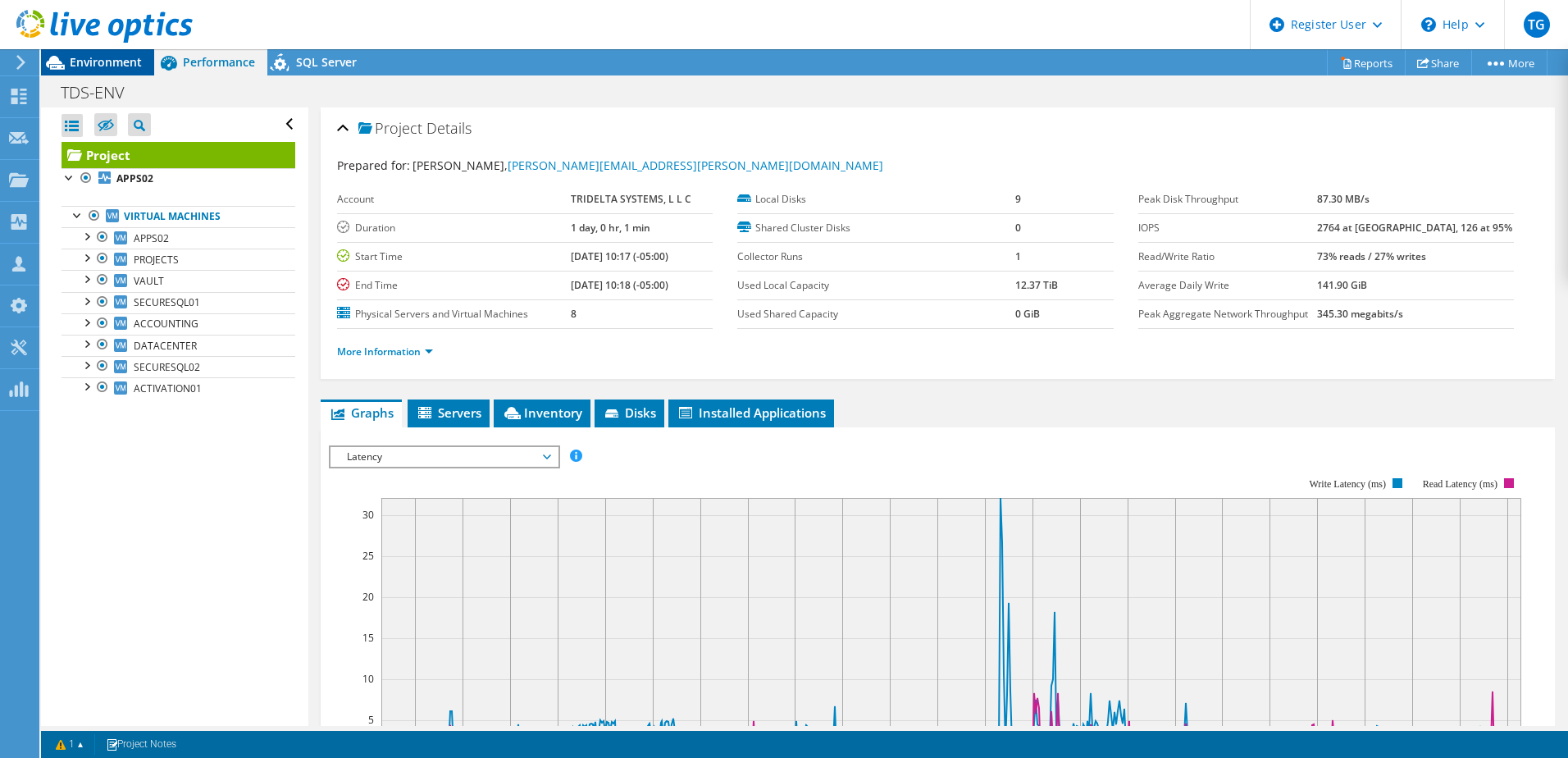
click at [105, 60] on span "Environment" at bounding box center [106, 62] width 72 height 16
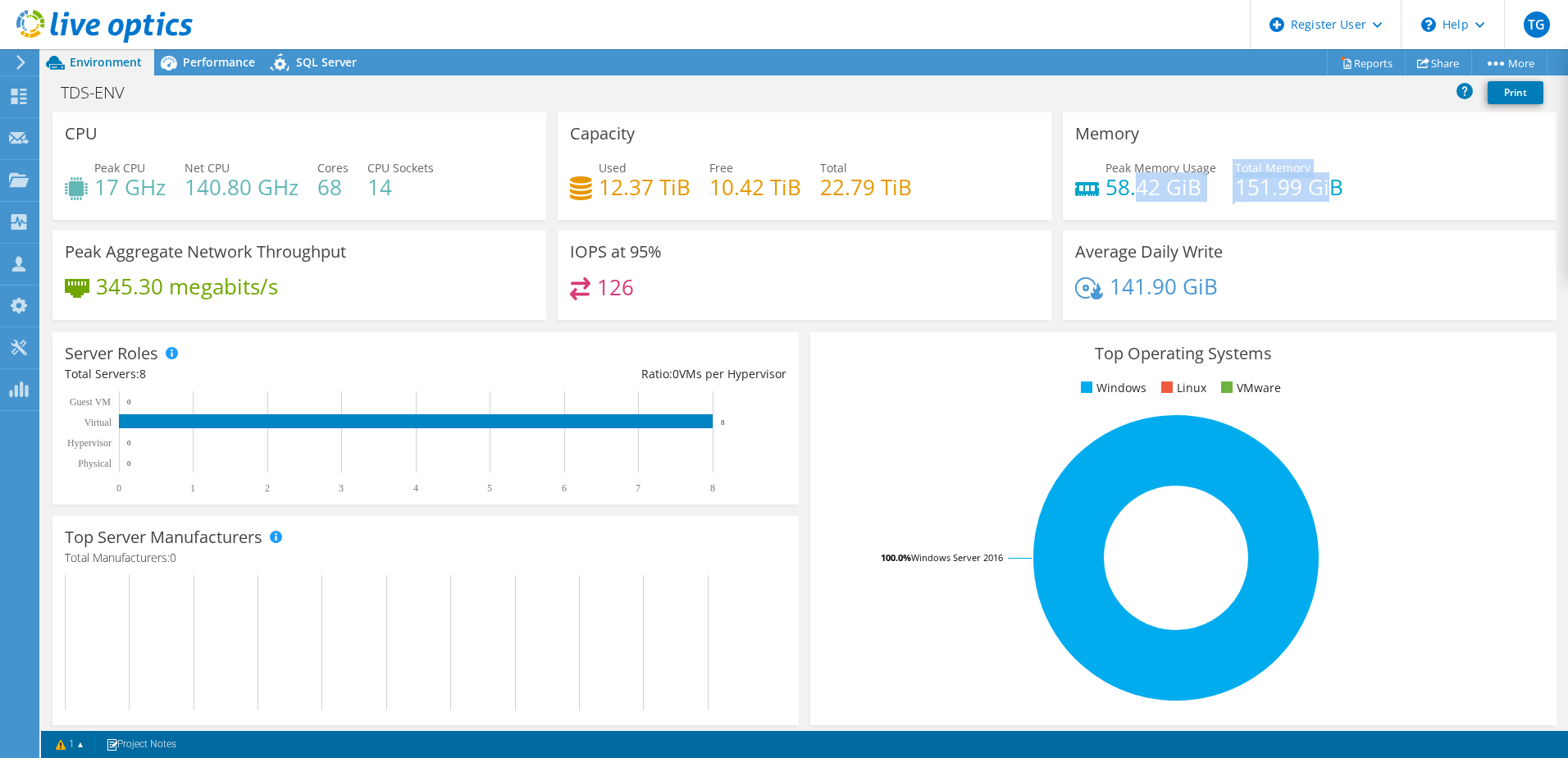
drag, startPoint x: 1131, startPoint y: 197, endPoint x: 1297, endPoint y: 213, distance: 166.8
click at [1308, 204] on div "Peak Memory Usage 58.42 GiB Total Memory 151.99 GiB" at bounding box center [1310, 186] width 469 height 53
click at [1106, 191] on h4 "58.42 GiB" at bounding box center [1161, 187] width 111 height 18
drag, startPoint x: 211, startPoint y: 206, endPoint x: 262, endPoint y: 215, distance: 51.8
click at [262, 215] on div "CPU Peak CPU 17 GHz Net CPU 140.80 GHz Cores 68 CPU Sockets 14" at bounding box center [299, 166] width 494 height 108
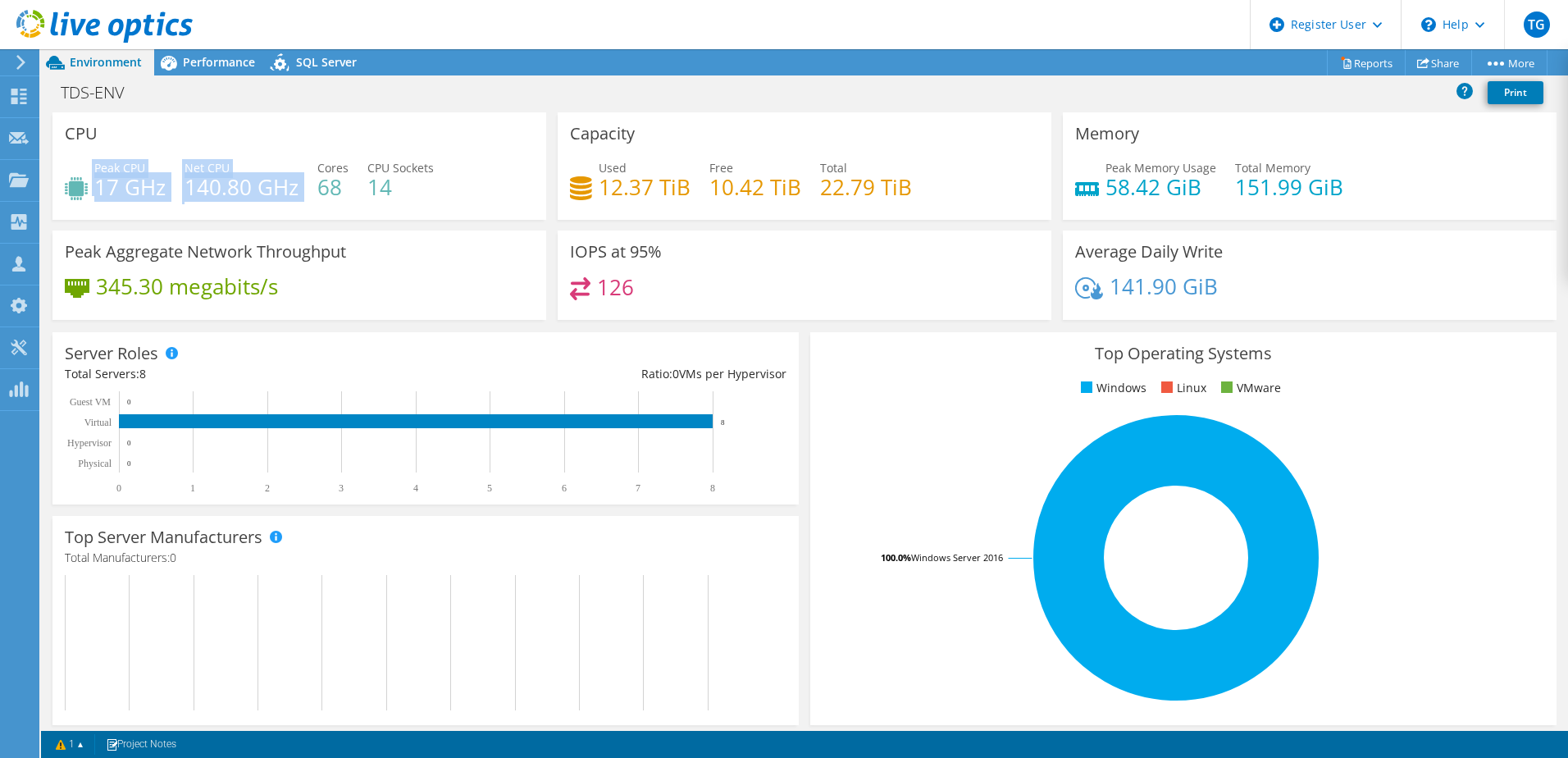
drag, startPoint x: 297, startPoint y: 219, endPoint x: 232, endPoint y: 189, distance: 71.6
click at [232, 189] on h4 "140.80 GHz" at bounding box center [241, 187] width 114 height 18
drag, startPoint x: 698, startPoint y: 201, endPoint x: 811, endPoint y: 196, distance: 113.1
click at [787, 196] on div "Used 12.37 TiB Free 10.42 TiB Total 22.79 TiB" at bounding box center [804, 186] width 469 height 53
click at [674, 206] on div "Used 12.37 TiB Free 10.42 TiB Total 22.79 TiB" at bounding box center [804, 186] width 469 height 53
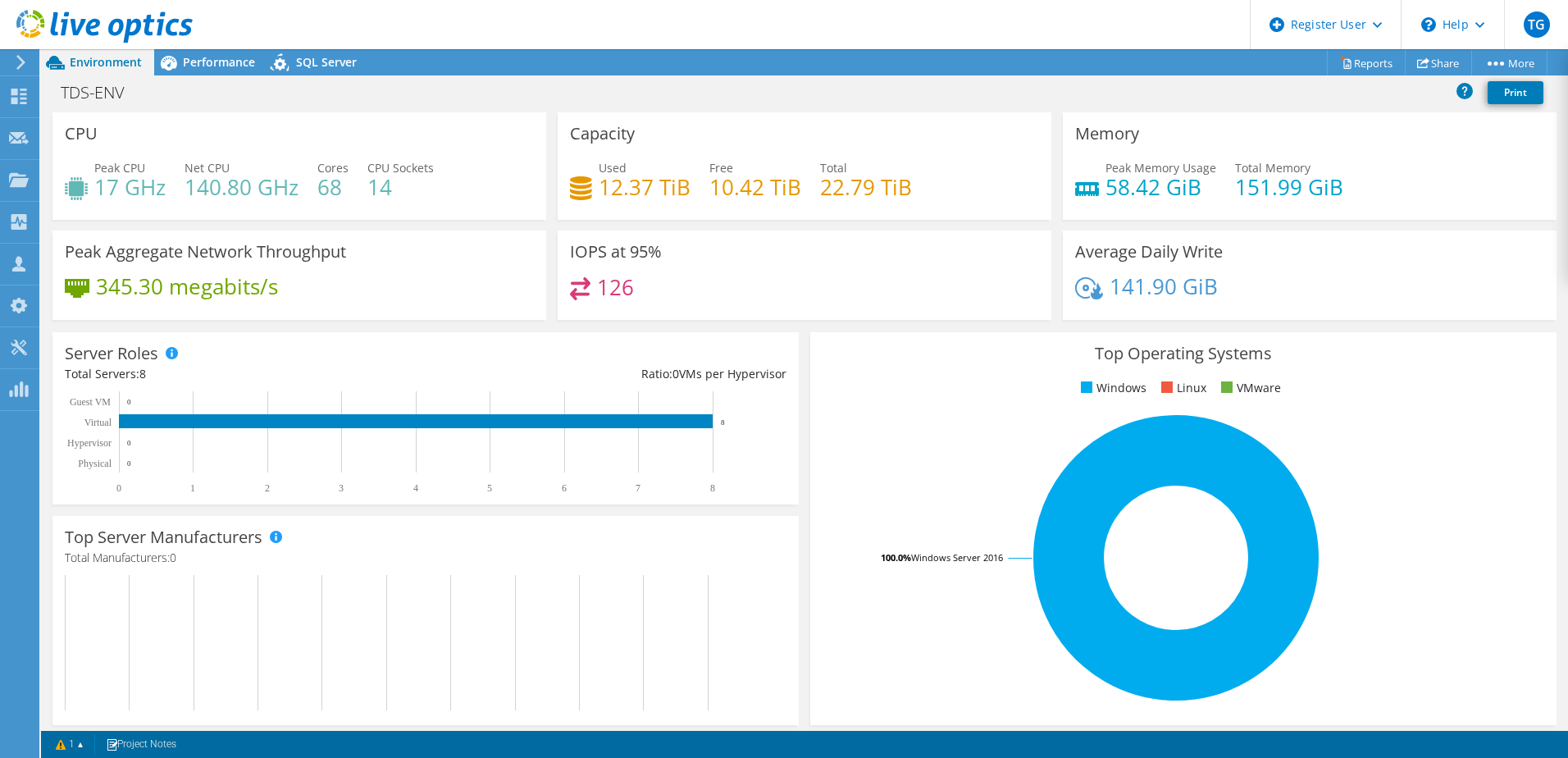
click at [676, 213] on div "Capacity Used 12.37 TiB Free 10.42 TiB Total 22.79 TiB" at bounding box center [804, 166] width 494 height 108
click at [334, 63] on span "SQL Server" at bounding box center [326, 62] width 60 height 16
